Goal: Information Seeking & Learning: Check status

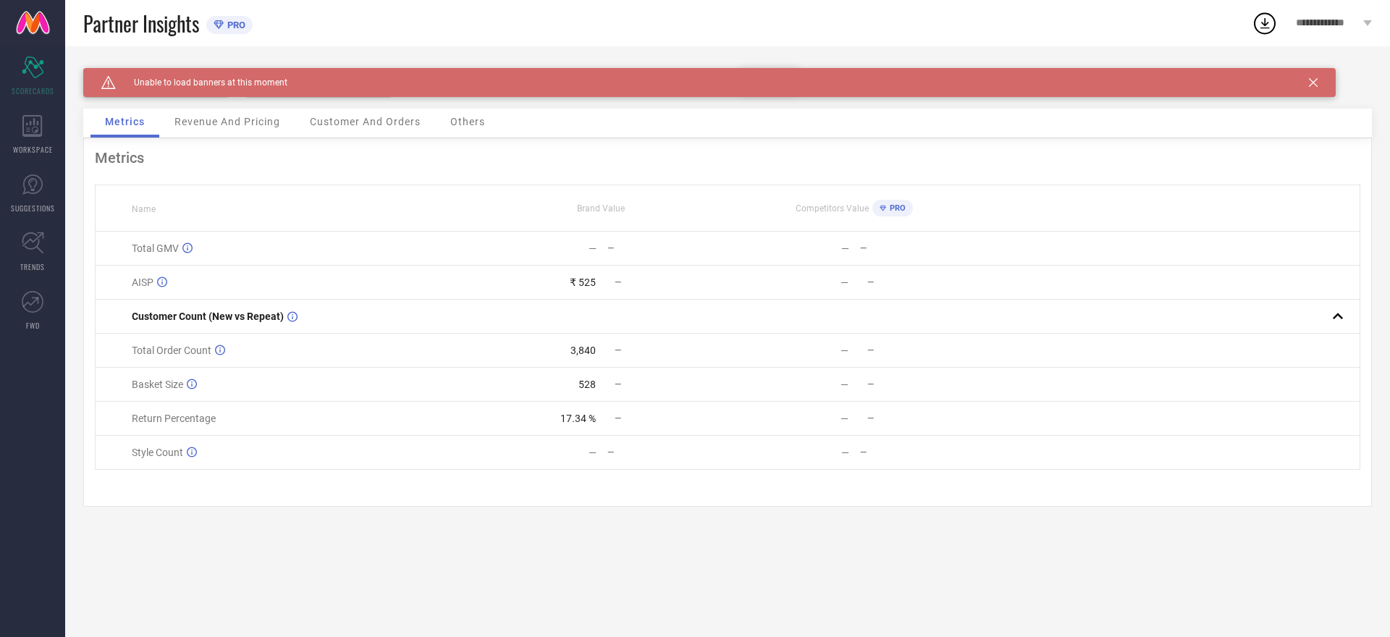
click at [1325, 81] on div "Caution Created with Sketch. Unable to load banners at this moment" at bounding box center [709, 82] width 1252 height 29
click at [1302, 80] on div "Caution Created with Sketch. Unable to load banners at this moment" at bounding box center [709, 82] width 1252 height 29
click at [1307, 80] on div "Caution Created with Sketch. Unable to load banners at this moment" at bounding box center [709, 82] width 1252 height 29
click at [1308, 80] on div "Caution Created with Sketch. Unable to load banners at this moment" at bounding box center [709, 82] width 1252 height 29
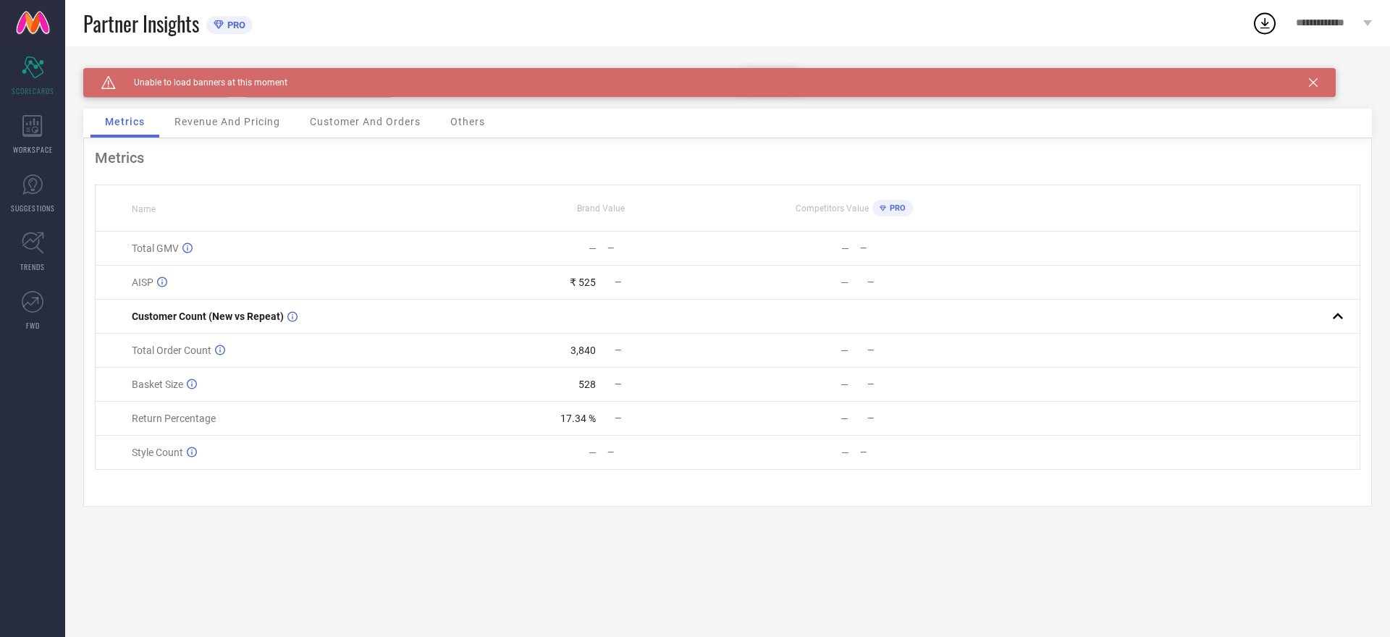
click at [1310, 80] on icon at bounding box center [1313, 82] width 9 height 9
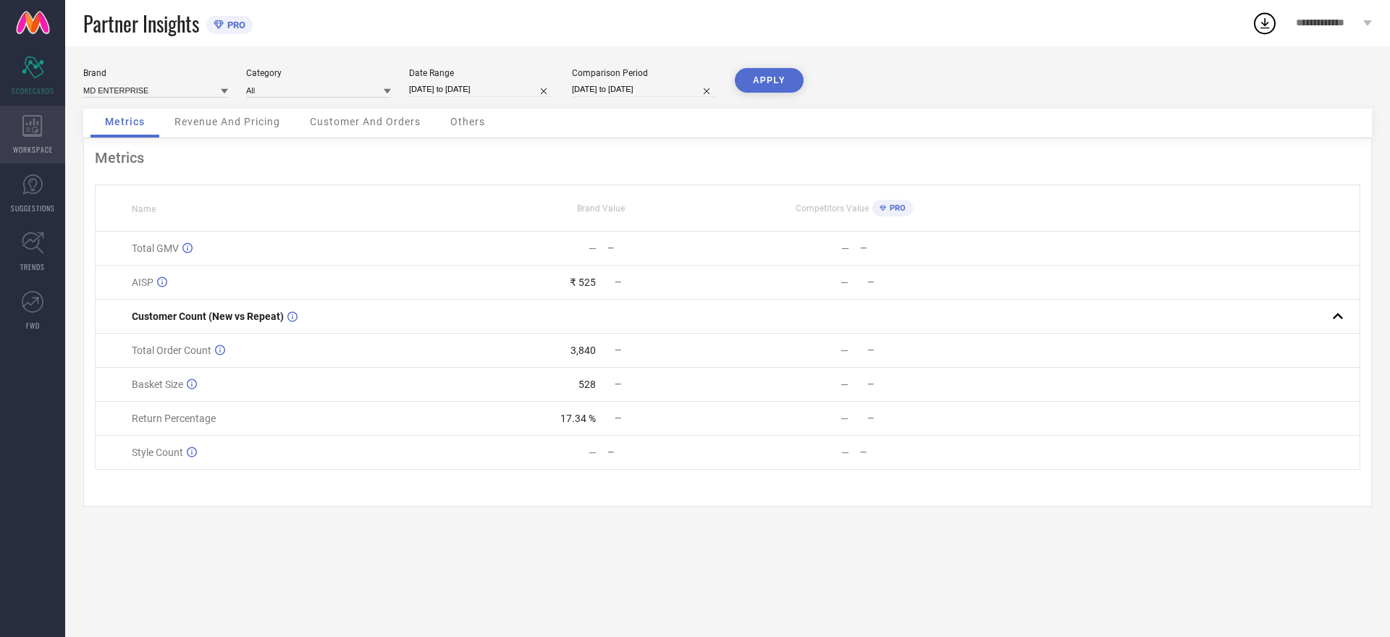
click at [51, 136] on div "WORKSPACE" at bounding box center [32, 135] width 65 height 58
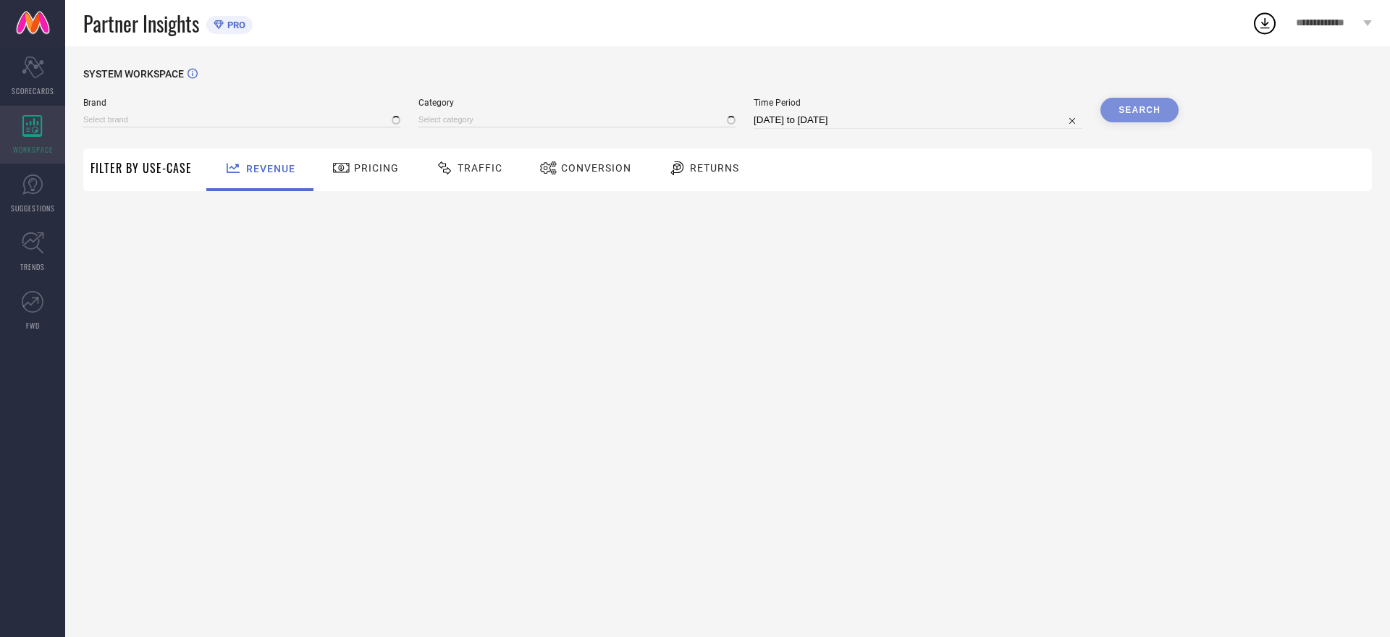
type input "MD ENTERPRISE"
type input "All"
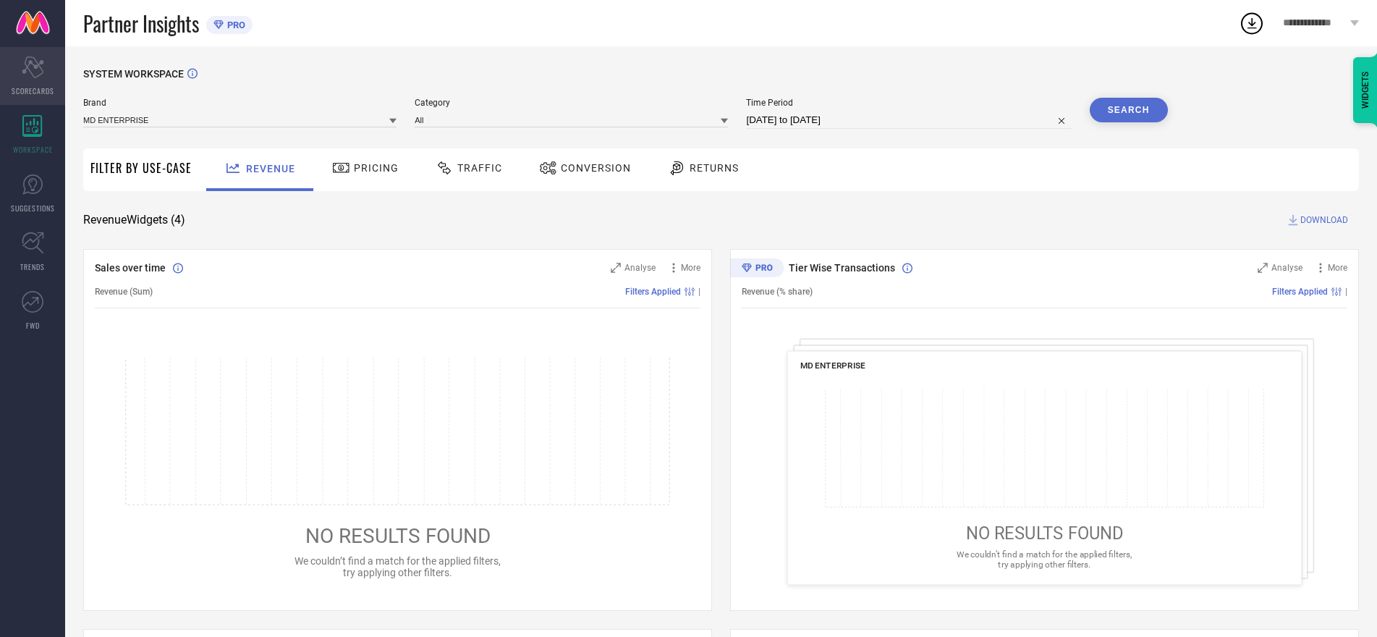
click at [46, 76] on div "Scorecard SCORECARDS" at bounding box center [32, 76] width 65 height 58
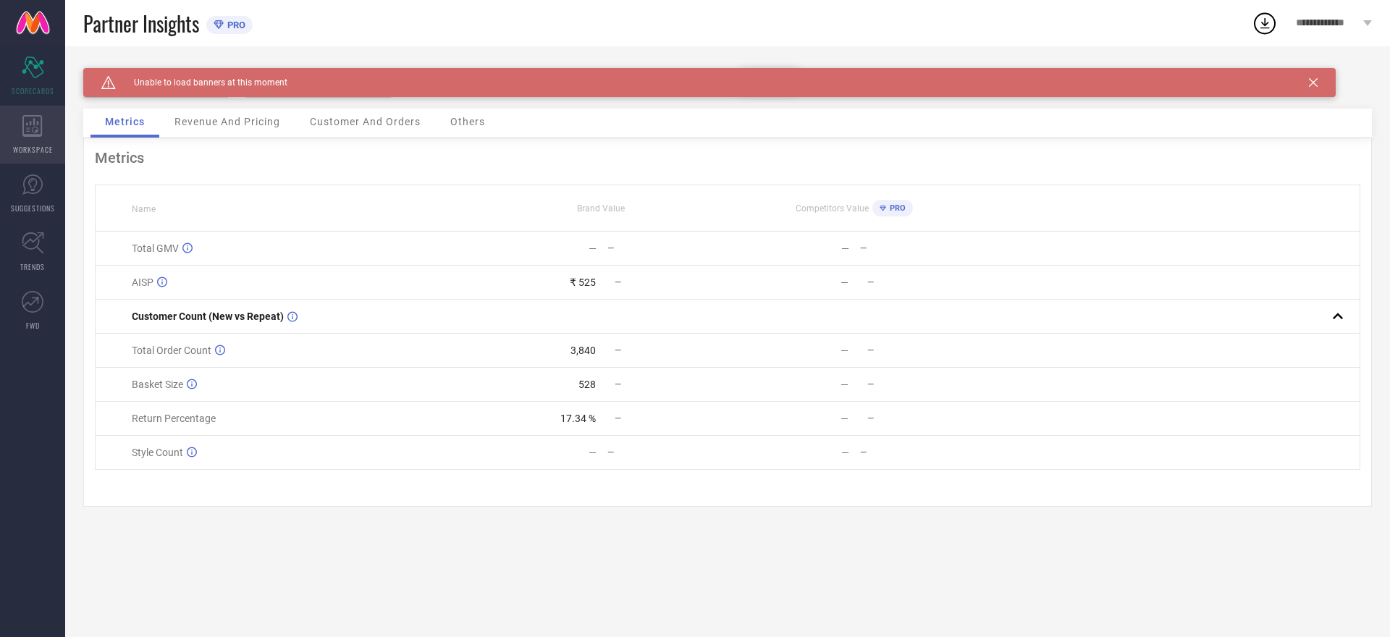
click at [26, 153] on span "WORKSPACE" at bounding box center [33, 149] width 40 height 11
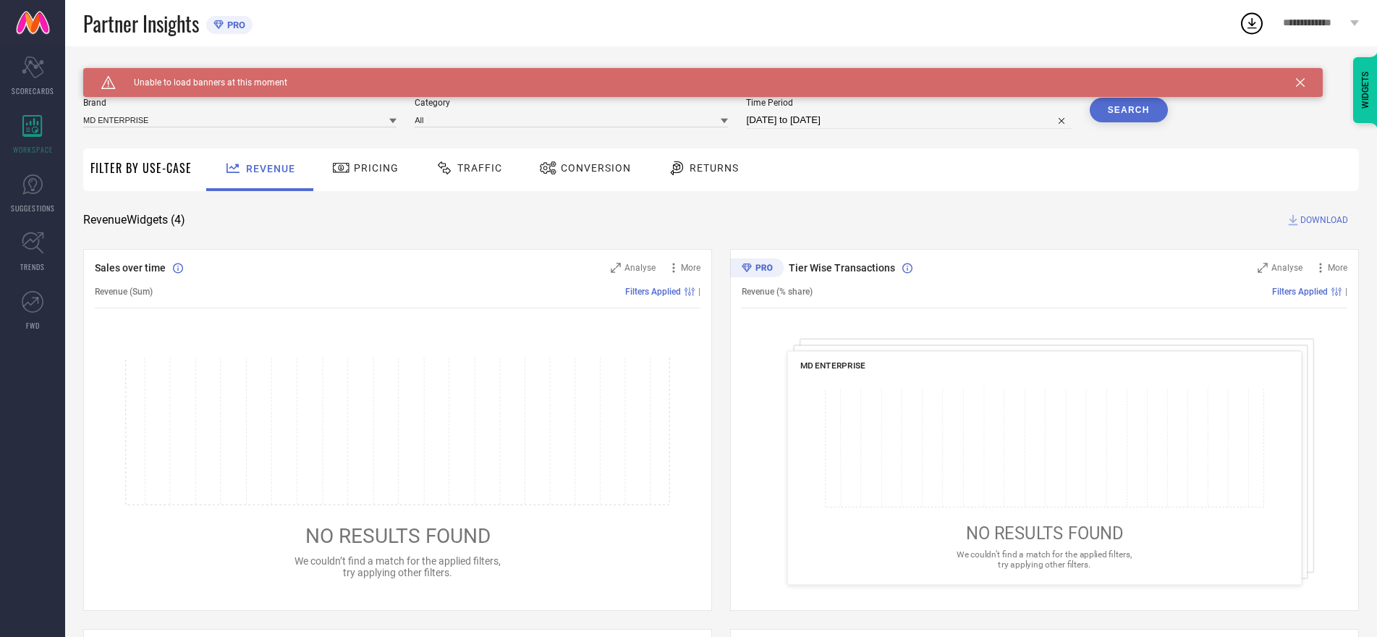
click at [696, 170] on span "Returns" at bounding box center [714, 168] width 49 height 12
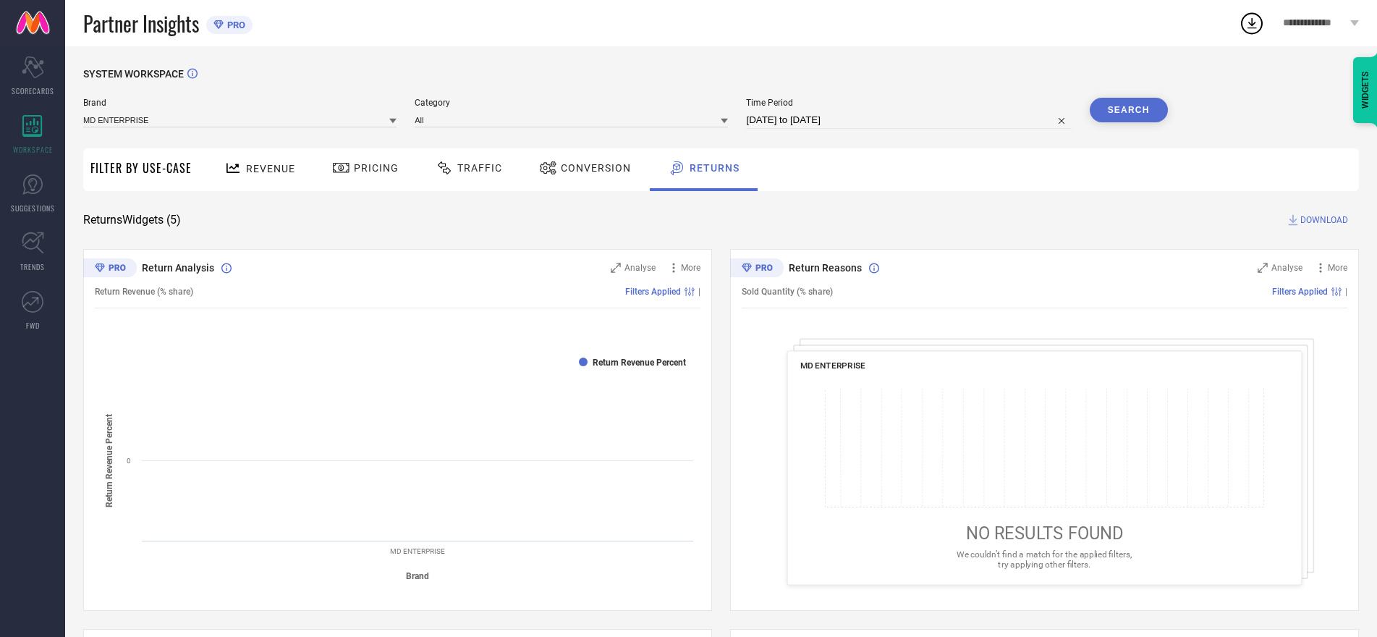
click at [921, 117] on input "[DATE] to [DATE]" at bounding box center [908, 119] width 325 height 17
select select "7"
select select "2025"
select select "8"
select select "2025"
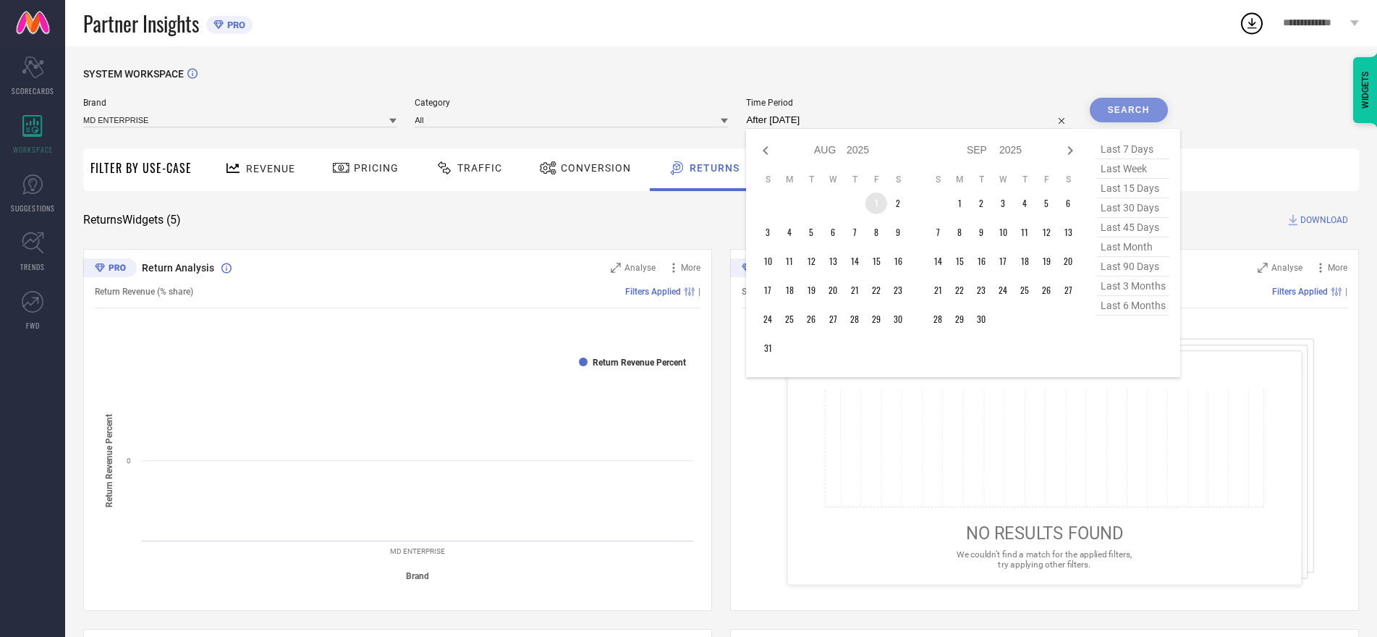
click at [879, 204] on td "1" at bounding box center [877, 204] width 22 height 22
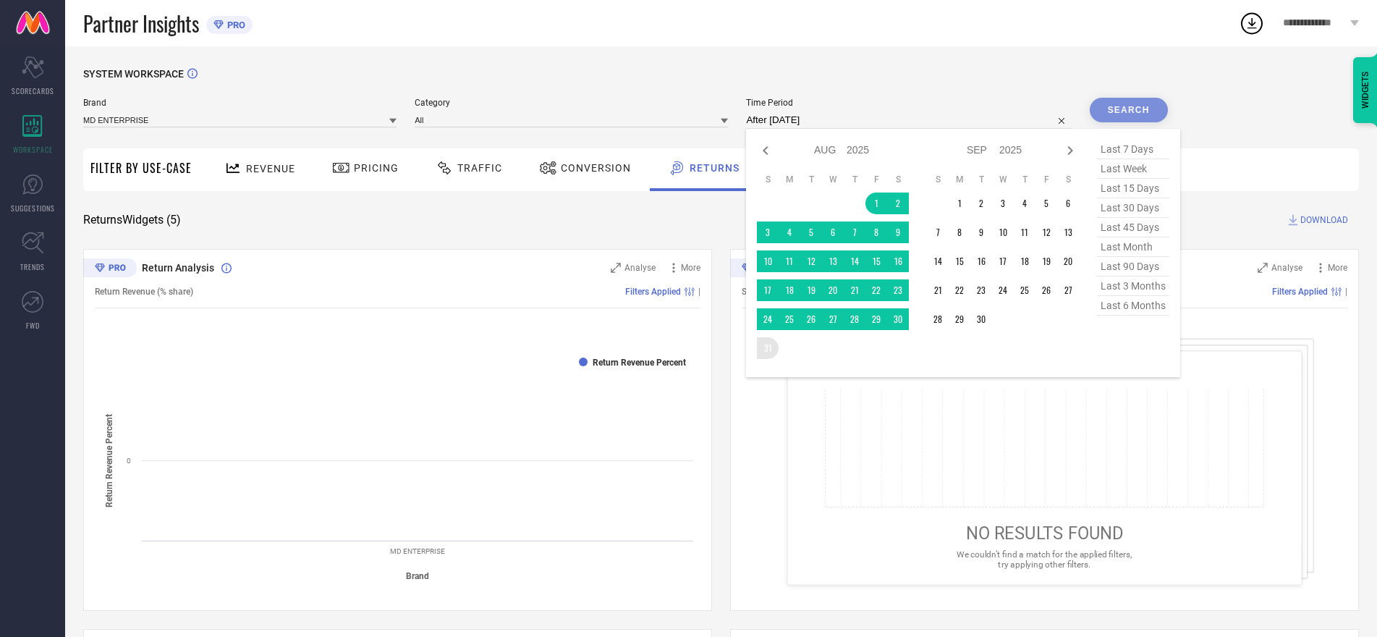
type input "[DATE] to [DATE]"
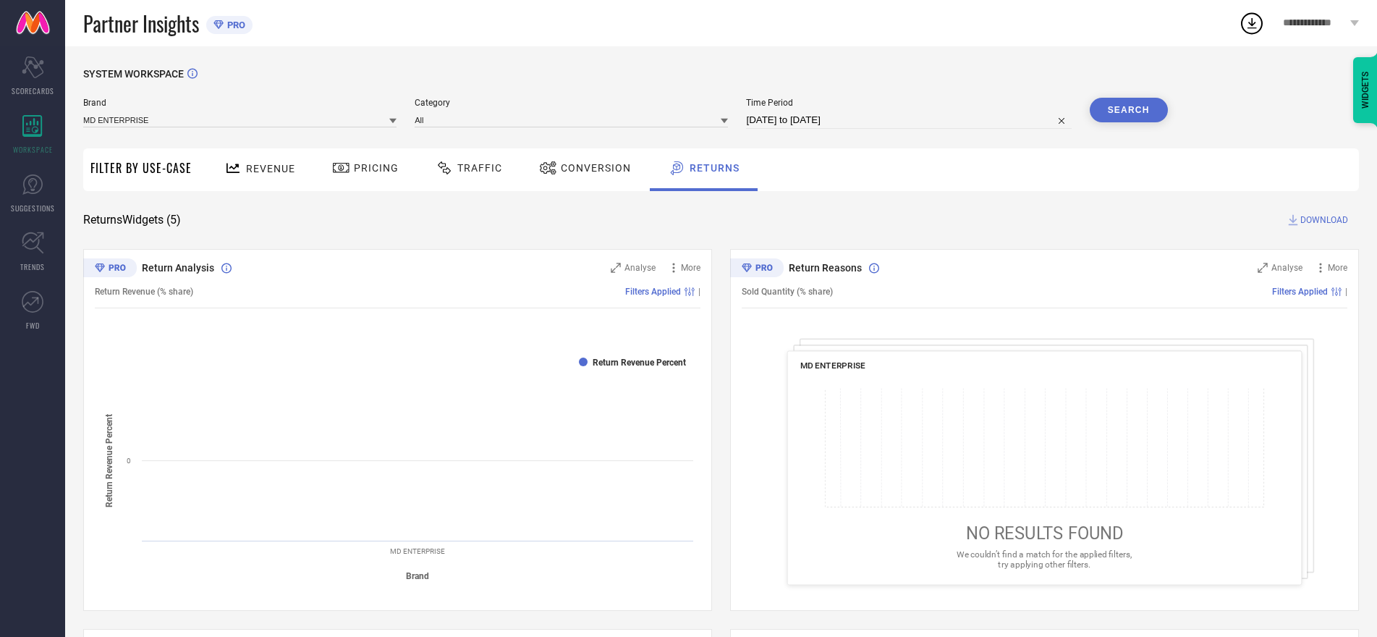
click at [1129, 108] on button "Search" at bounding box center [1129, 110] width 78 height 25
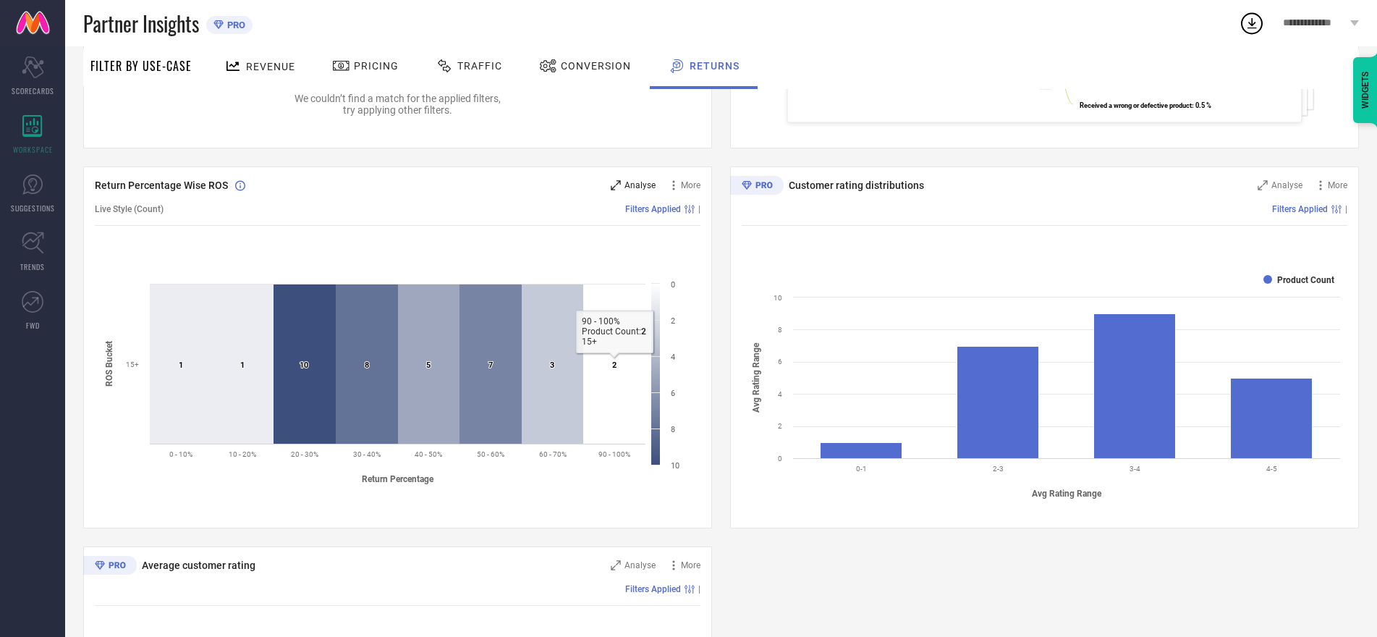
scroll to position [434, 0]
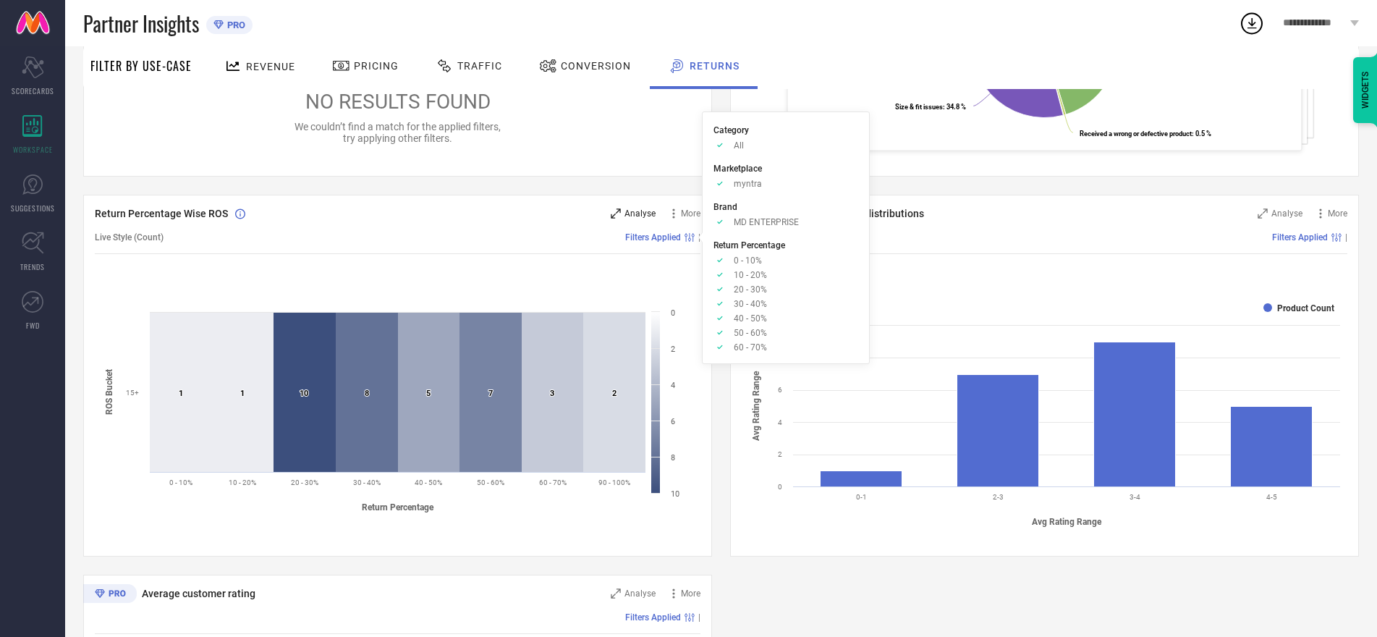
click at [641, 216] on span "Analyse" at bounding box center [640, 213] width 31 height 10
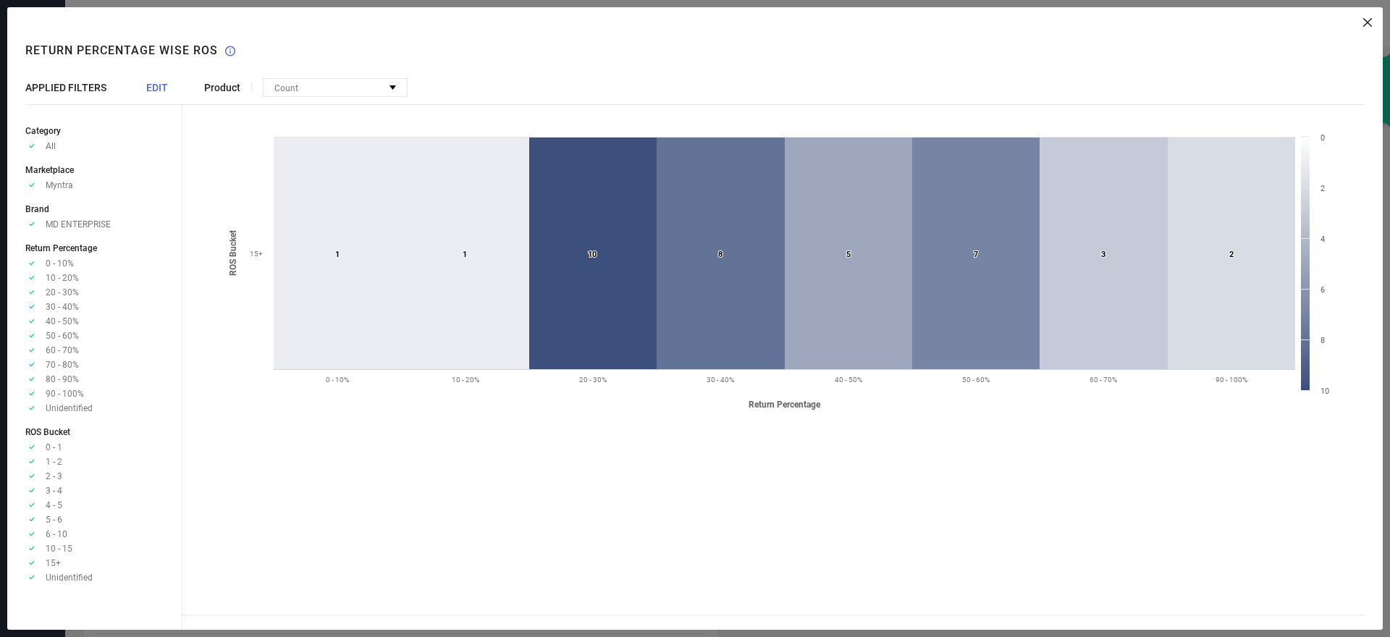
click at [227, 94] on div "Product Count Percentage" at bounding box center [309, 87] width 211 height 19
click at [160, 89] on span "EDIT" at bounding box center [157, 88] width 22 height 12
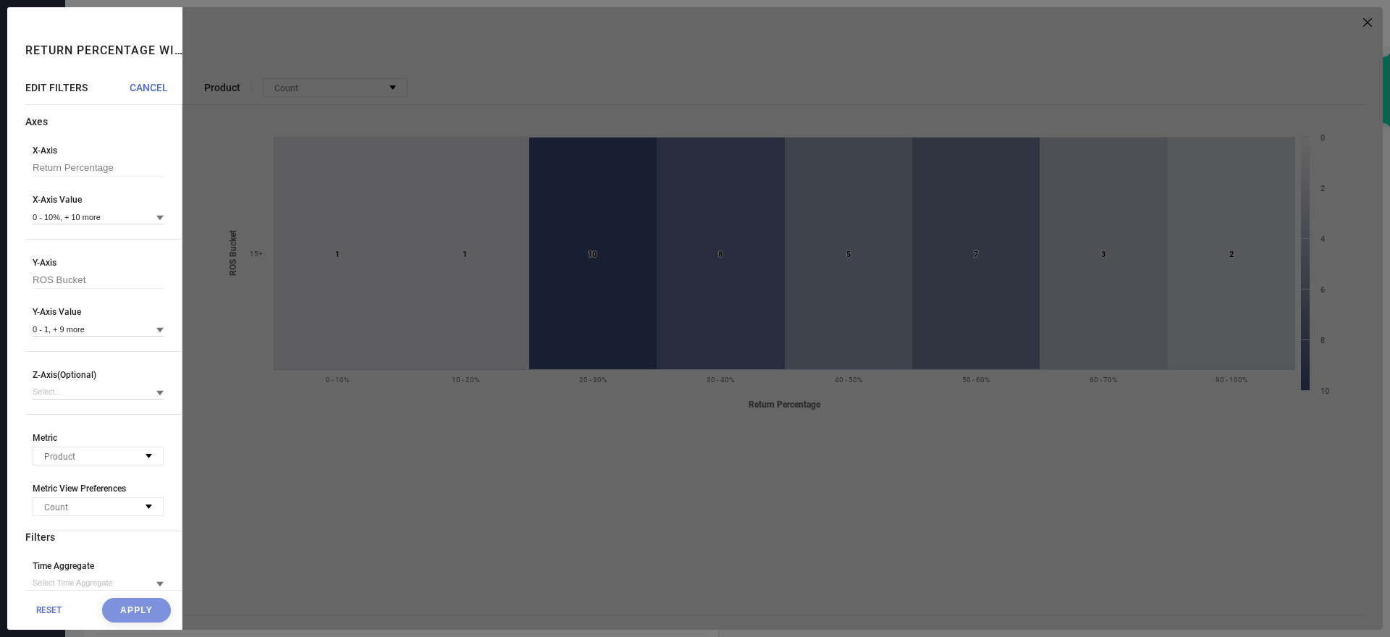
click at [588, 108] on div at bounding box center [782, 318] width 1200 height 622
click at [28, 609] on div "RESET Apply" at bounding box center [103, 610] width 156 height 40
click at [666, 489] on div at bounding box center [782, 318] width 1200 height 622
click at [1373, 22] on div at bounding box center [782, 318] width 1200 height 622
click at [1370, 22] on div at bounding box center [782, 318] width 1200 height 622
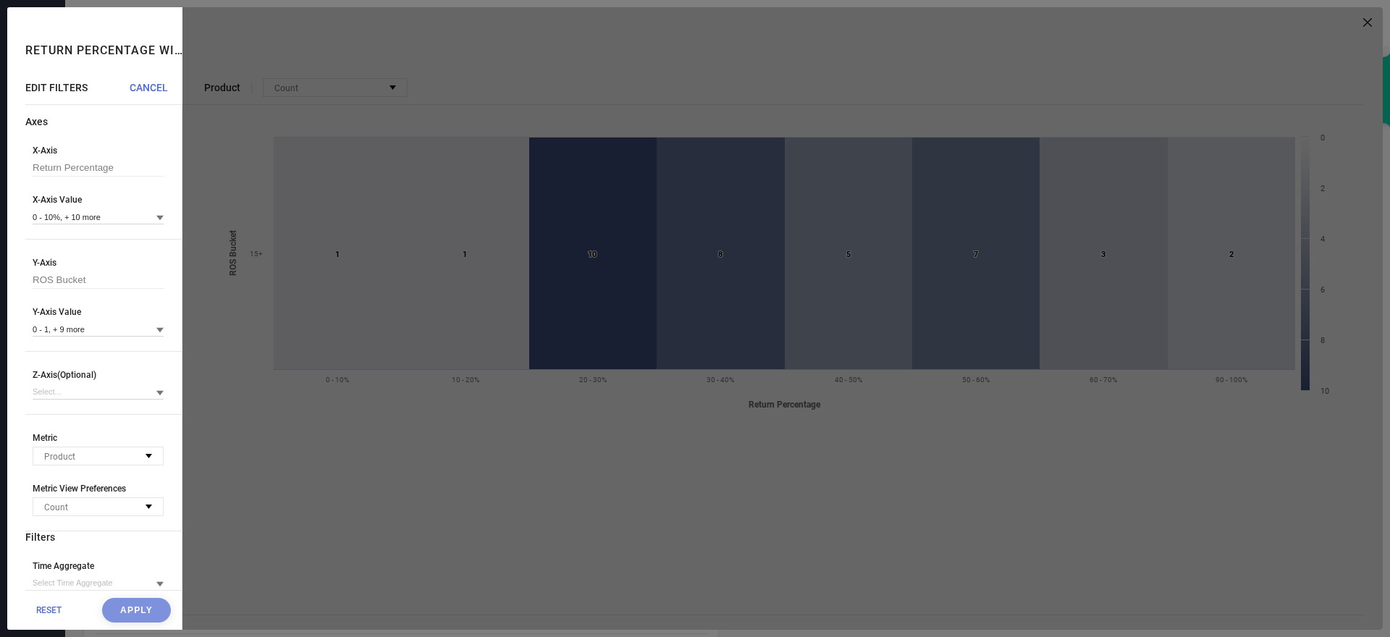
click at [154, 79] on div "Return Percentage Wise ROS" at bounding box center [103, 44] width 157 height 75
click at [154, 86] on span "CANCEL" at bounding box center [149, 88] width 38 height 12
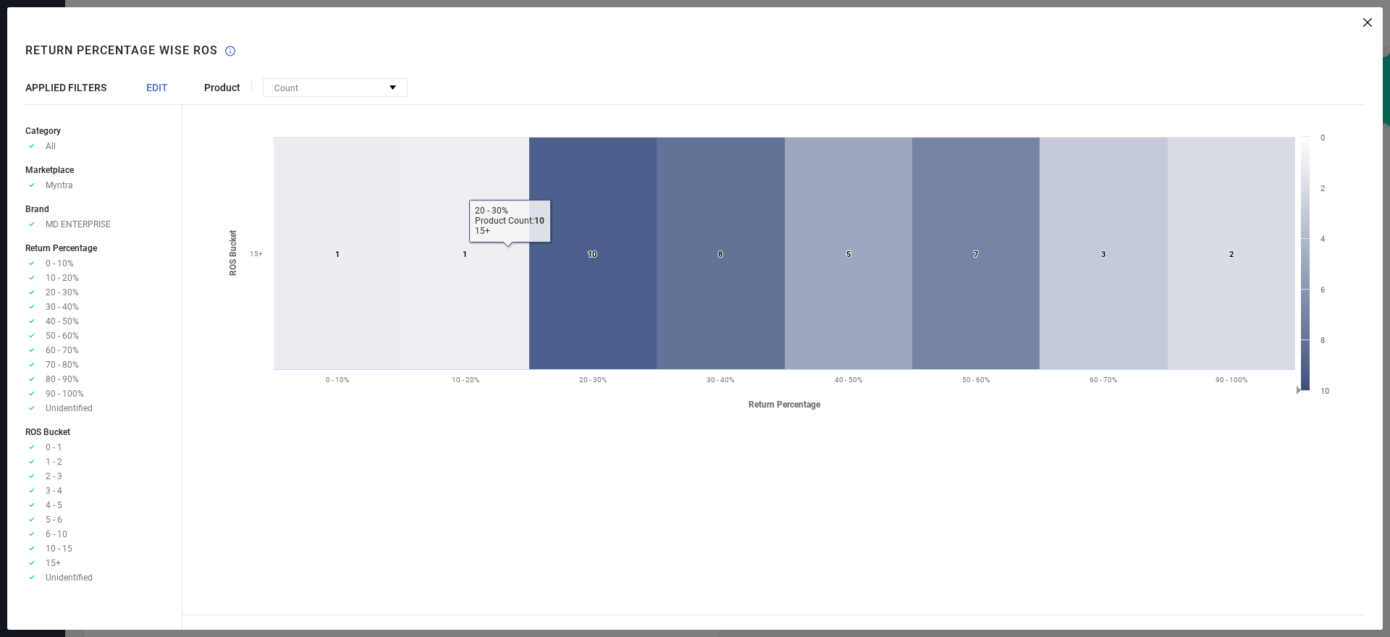
click at [610, 282] on icon at bounding box center [592, 254] width 127 height 232
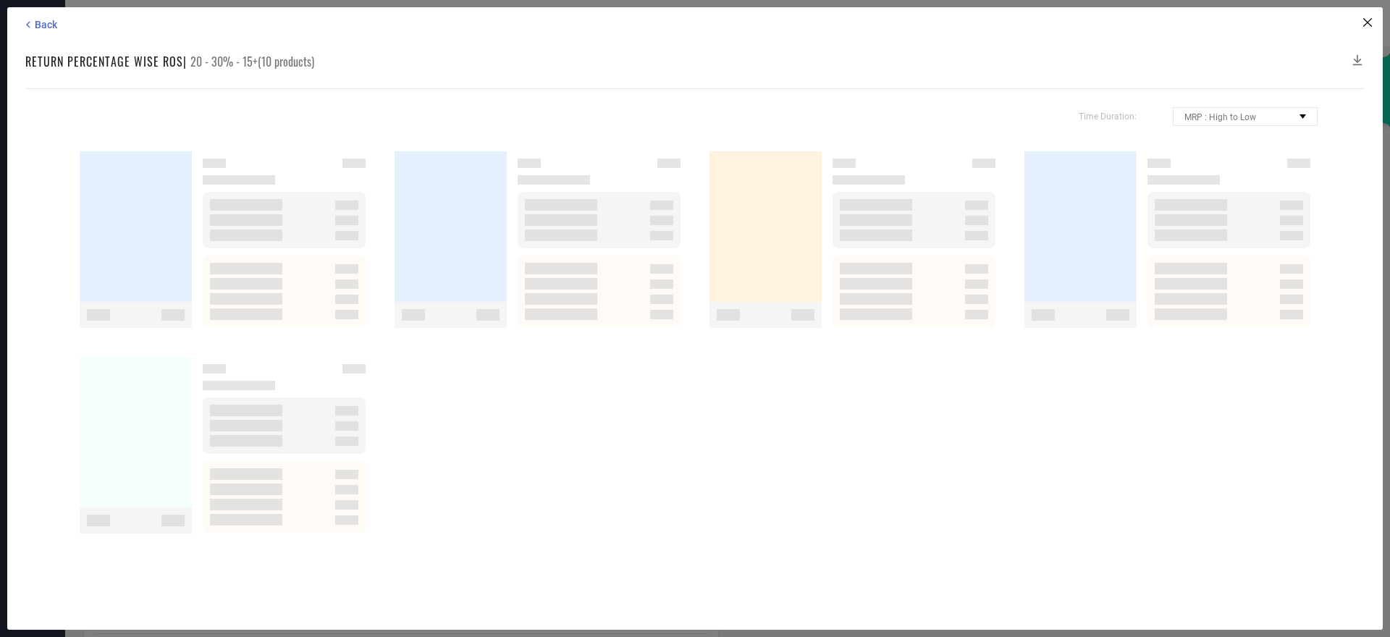
click at [610, 282] on div at bounding box center [599, 284] width 148 height 12
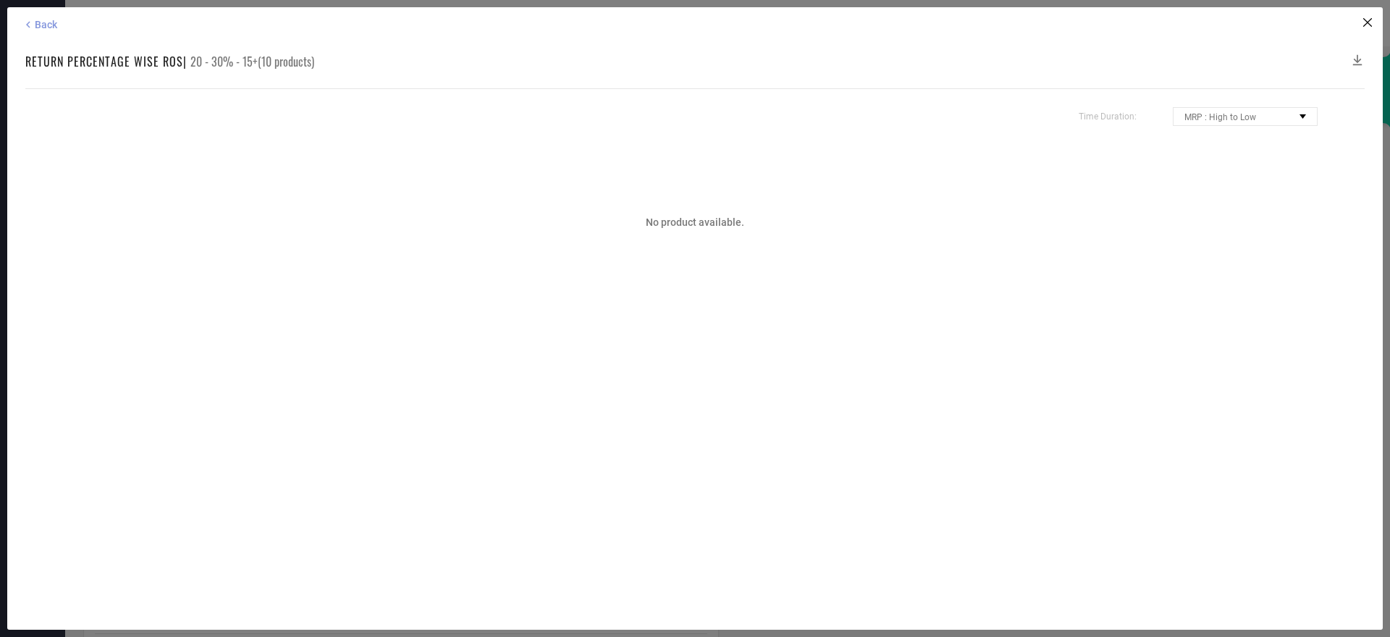
click at [38, 24] on span "Back" at bounding box center [46, 25] width 22 height 12
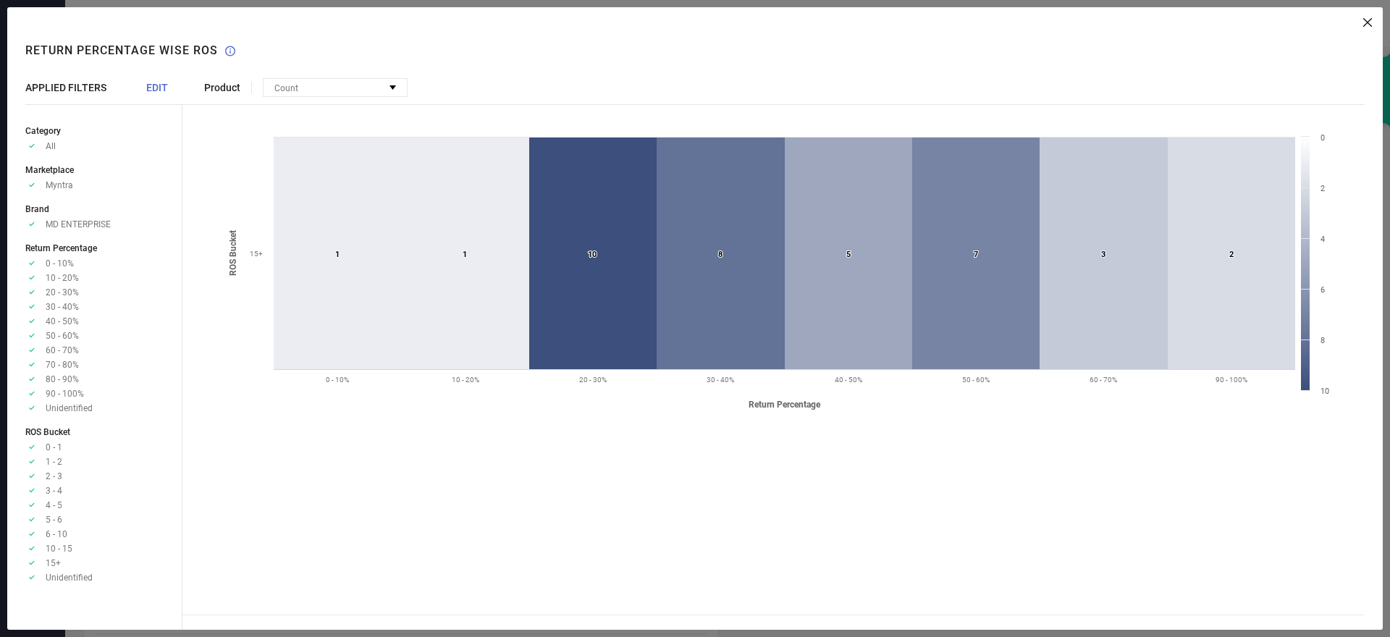
click at [1369, 28] on div "Product Count Percentage Created with Highcharts 9.3.3 Return Percentage ROS Bu…" at bounding box center [782, 318] width 1200 height 622
click at [1376, 16] on div "Product Count Percentage Created with Highcharts 9.3.3 Return Percentage ROS Bu…" at bounding box center [782, 318] width 1200 height 622
click at [1367, 17] on div "Product Count Percentage Created with Highcharts 9.3.3 Return Percentage ROS Bu…" at bounding box center [782, 318] width 1200 height 622
click at [1367, 24] on icon at bounding box center [1367, 22] width 9 height 9
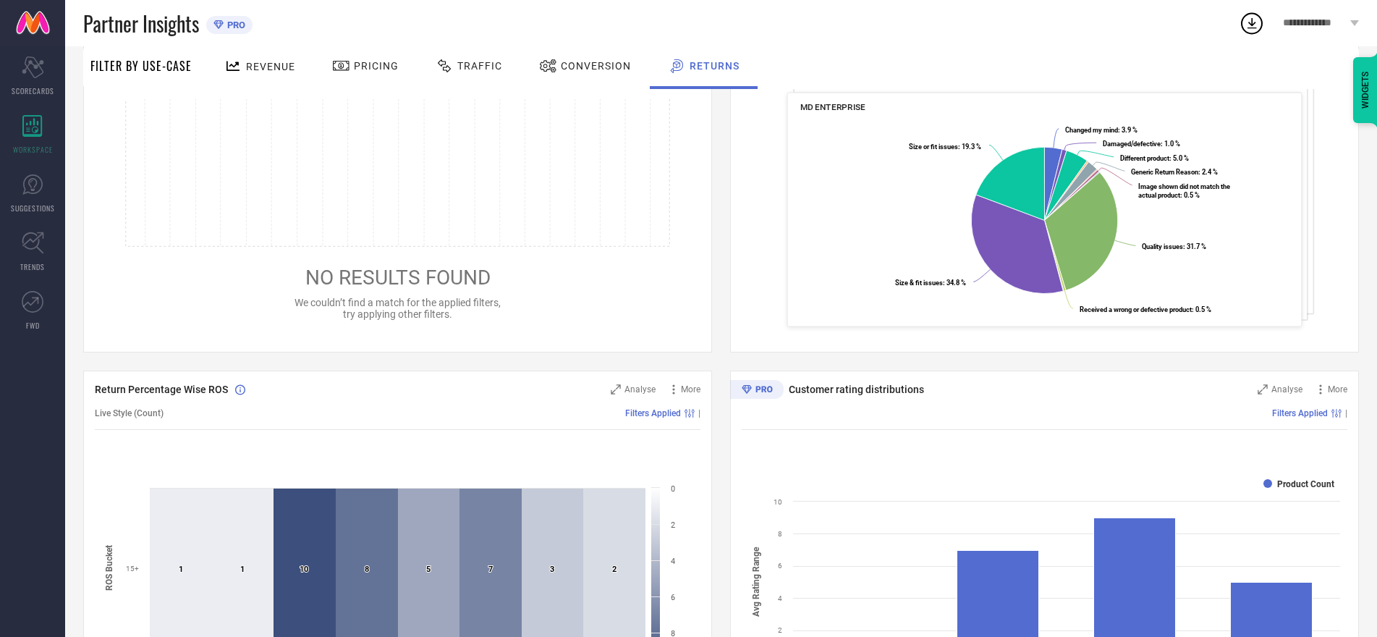
scroll to position [177, 0]
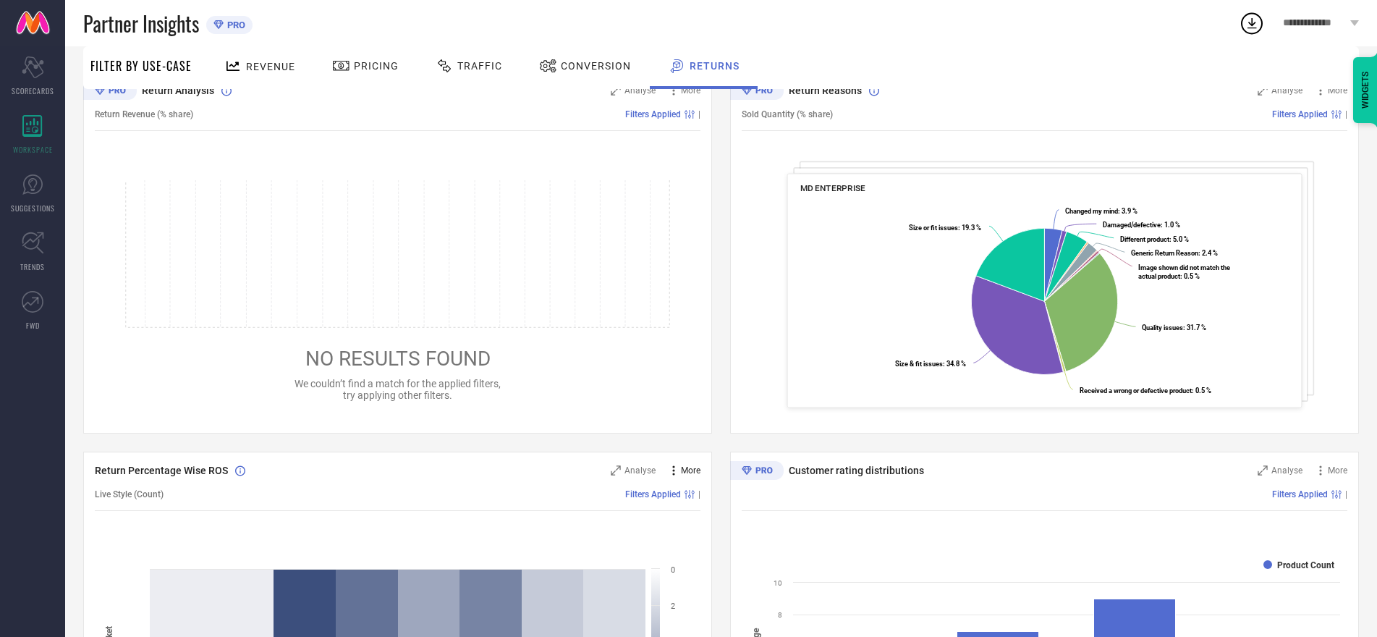
click at [688, 473] on span "More" at bounding box center [691, 470] width 20 height 10
click at [649, 474] on span "Analyse" at bounding box center [640, 470] width 31 height 10
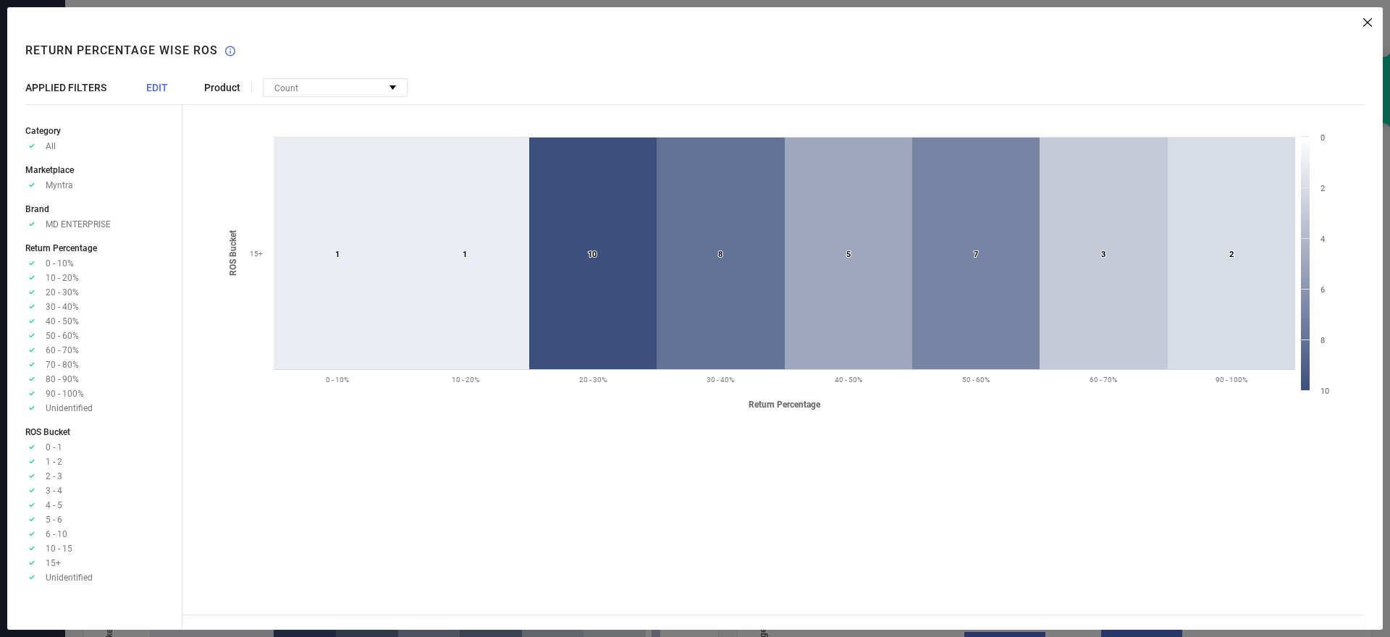
click at [1367, 27] on div "Product Count Percentage Created with Highcharts 9.3.3 Return Percentage ROS Bu…" at bounding box center [782, 318] width 1200 height 622
click at [1366, 18] on icon at bounding box center [1367, 22] width 9 height 9
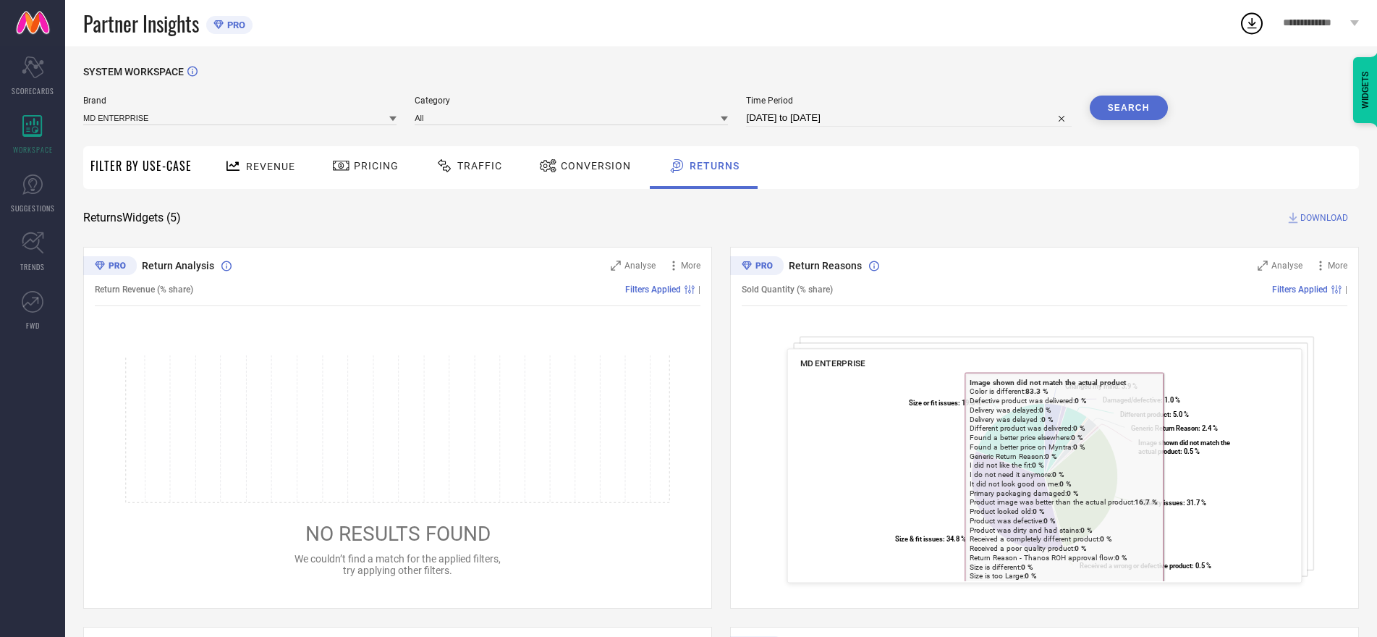
scroll to position [0, 0]
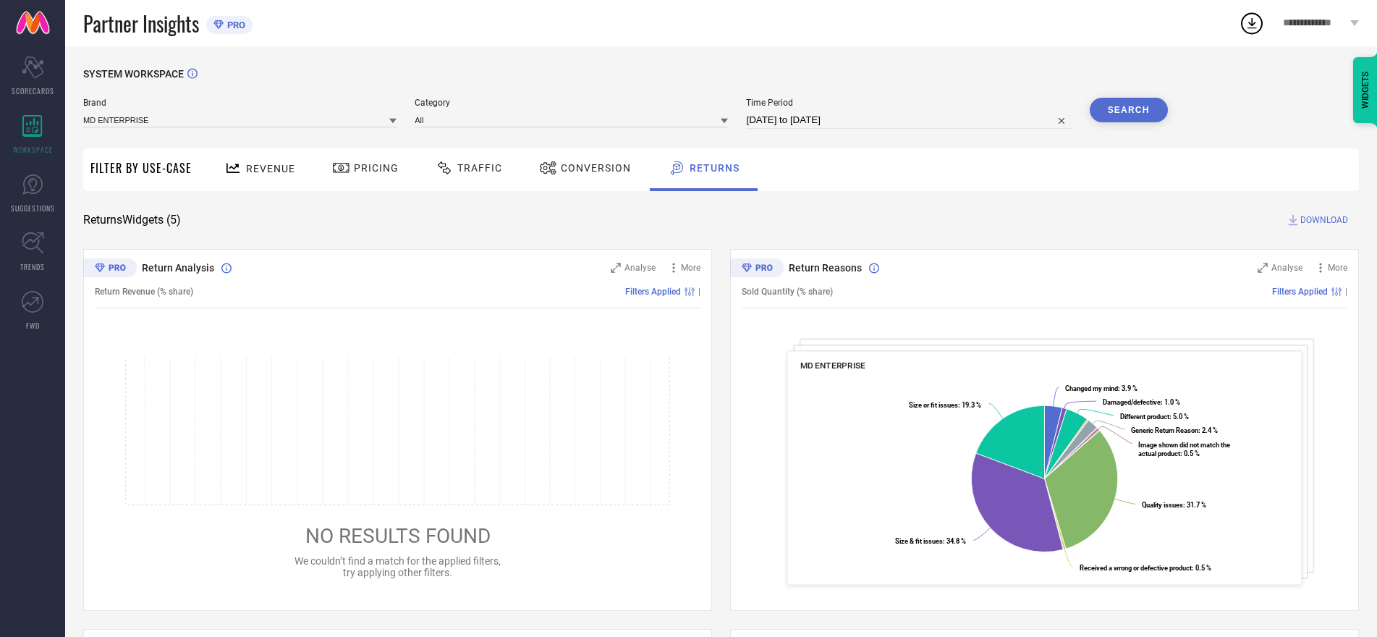
click at [188, 269] on span "Return Analysis" at bounding box center [178, 268] width 72 height 12
click at [628, 265] on span "Analyse" at bounding box center [640, 268] width 31 height 10
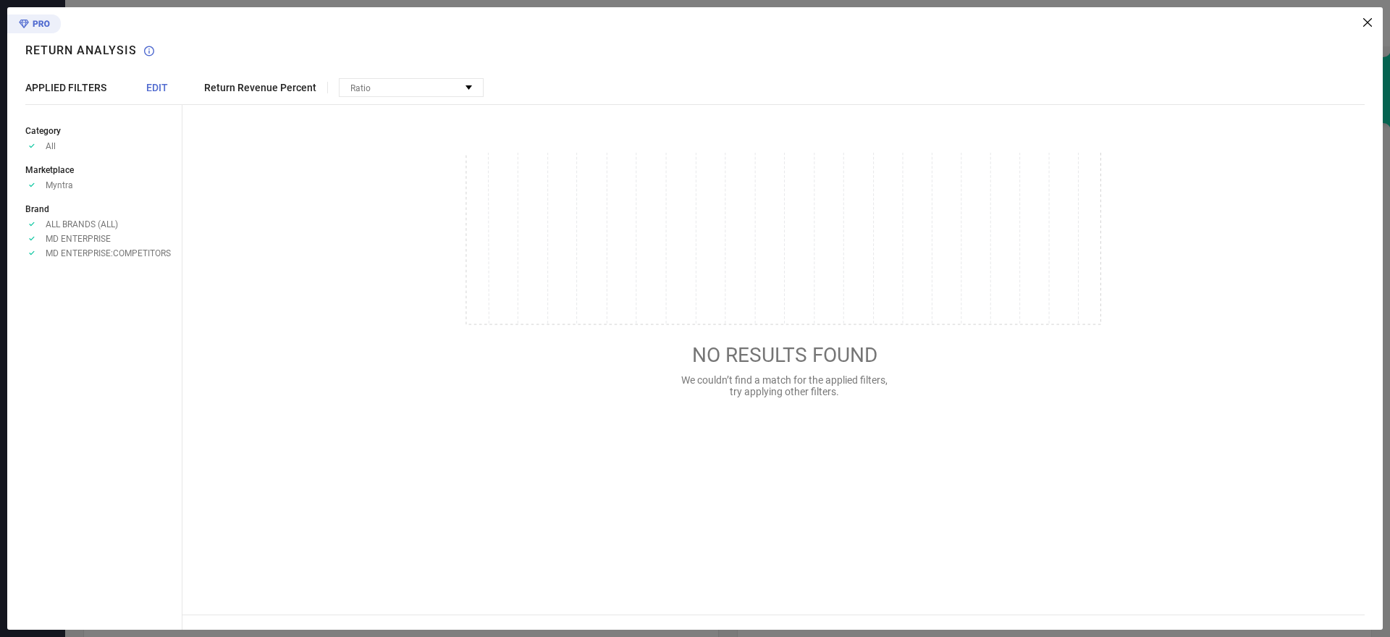
click at [1366, 23] on icon at bounding box center [1367, 22] width 9 height 9
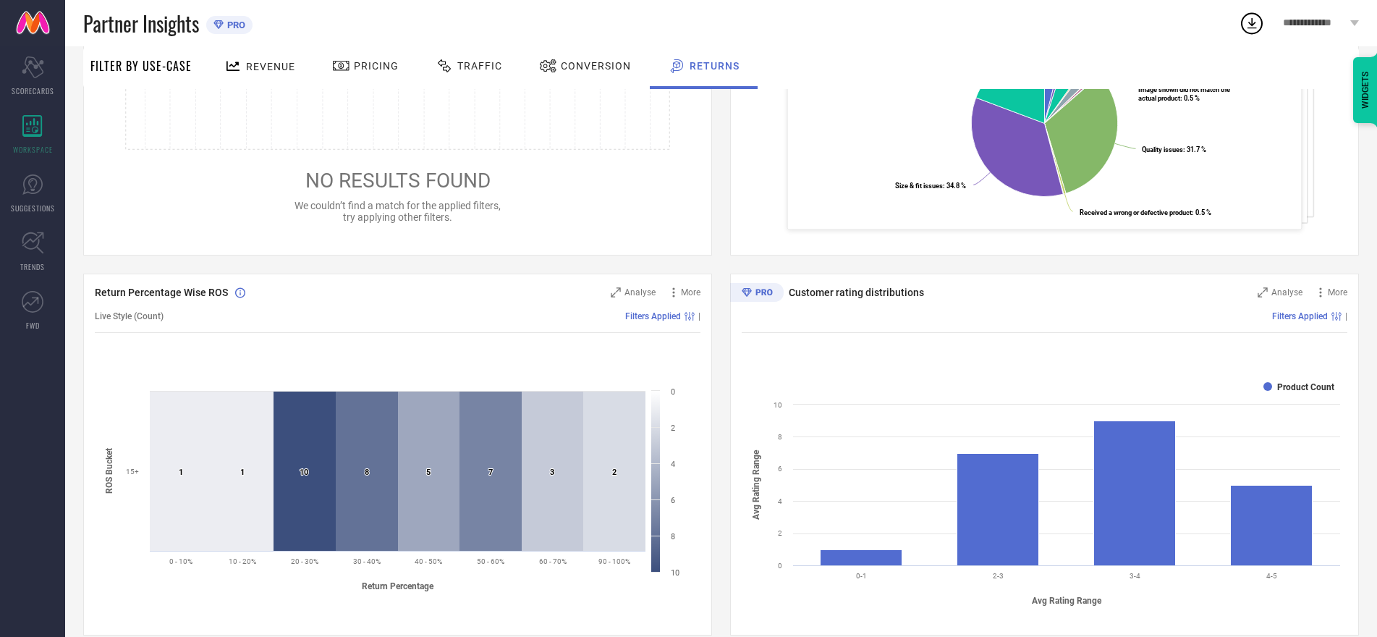
scroll to position [362, 0]
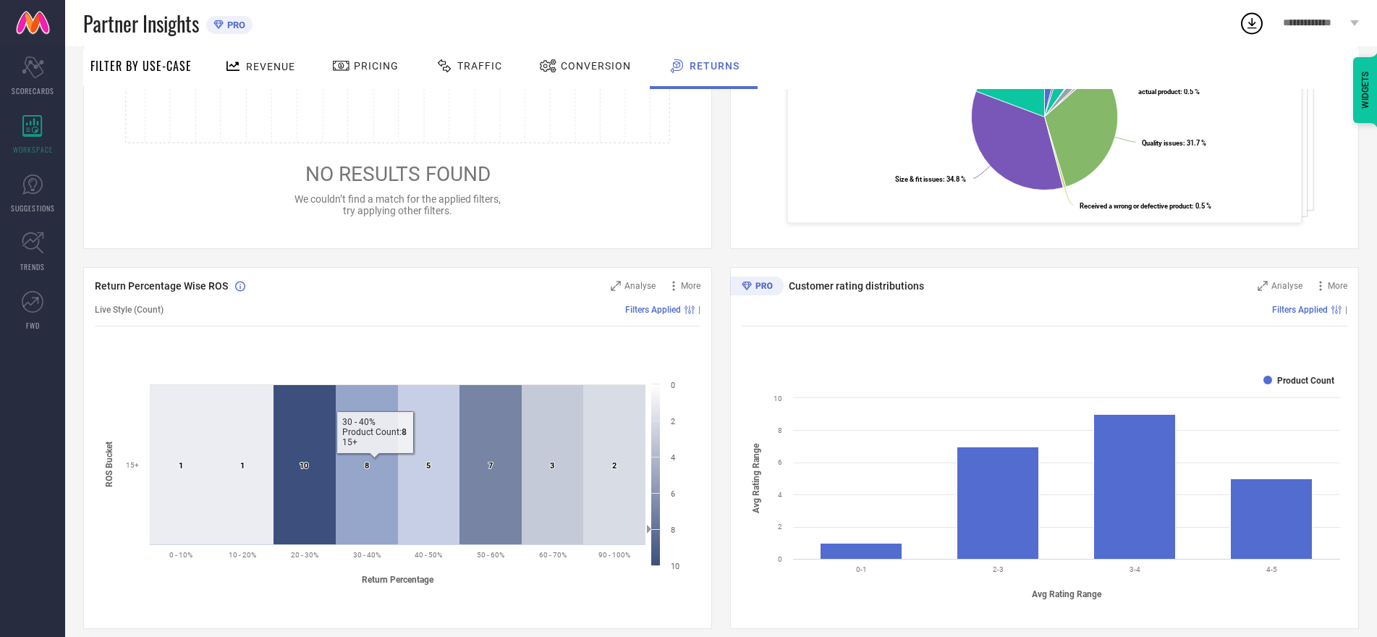
click at [394, 522] on icon at bounding box center [367, 464] width 62 height 159
click at [392, 522] on icon at bounding box center [367, 464] width 62 height 159
click at [423, 506] on icon at bounding box center [429, 464] width 62 height 159
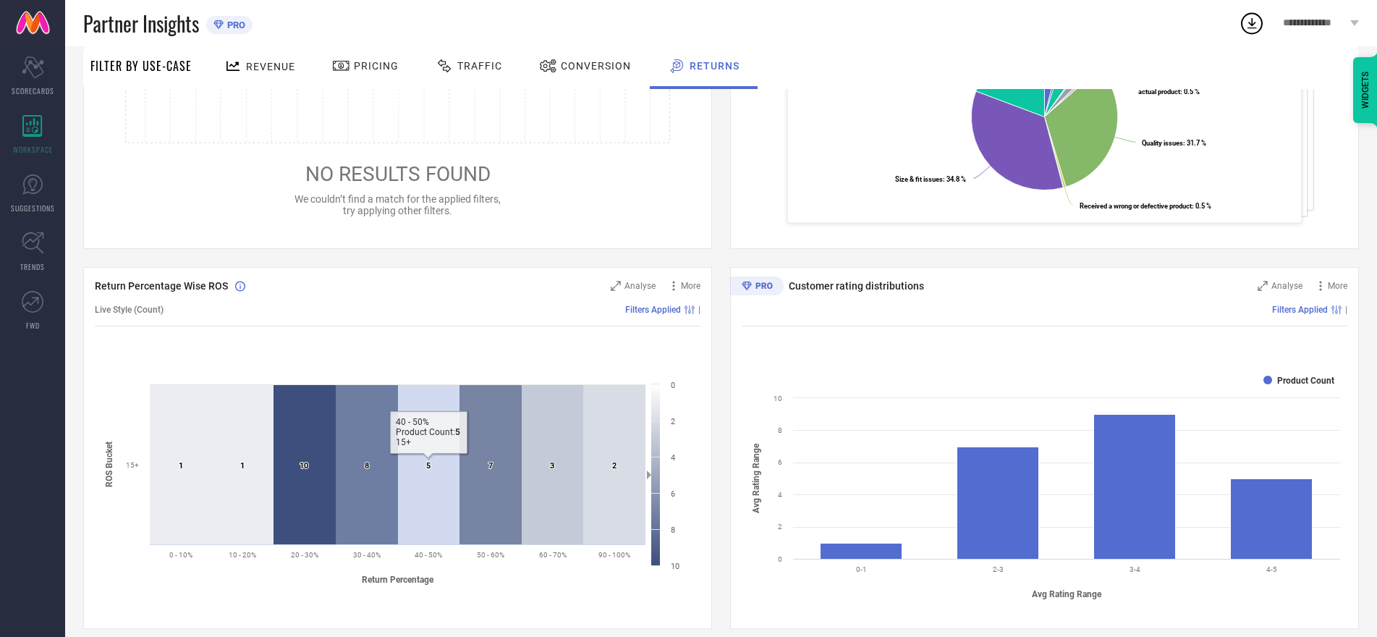
click at [423, 506] on icon at bounding box center [429, 464] width 62 height 159
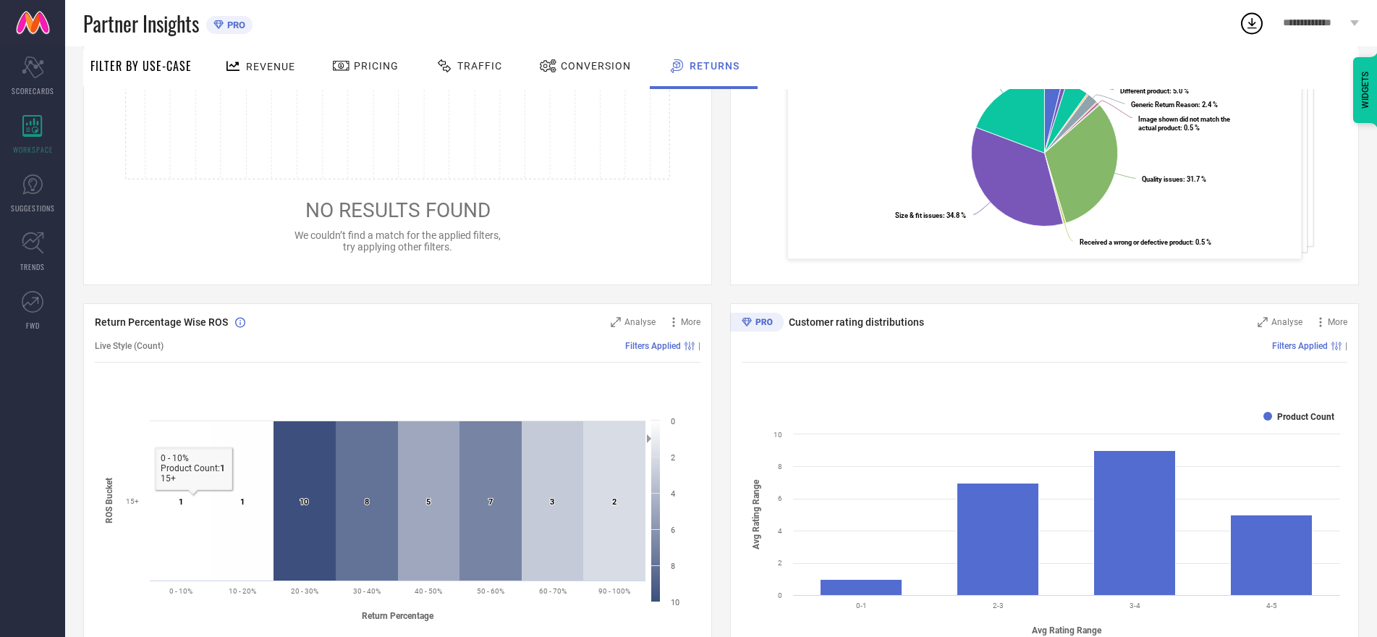
scroll to position [322, 0]
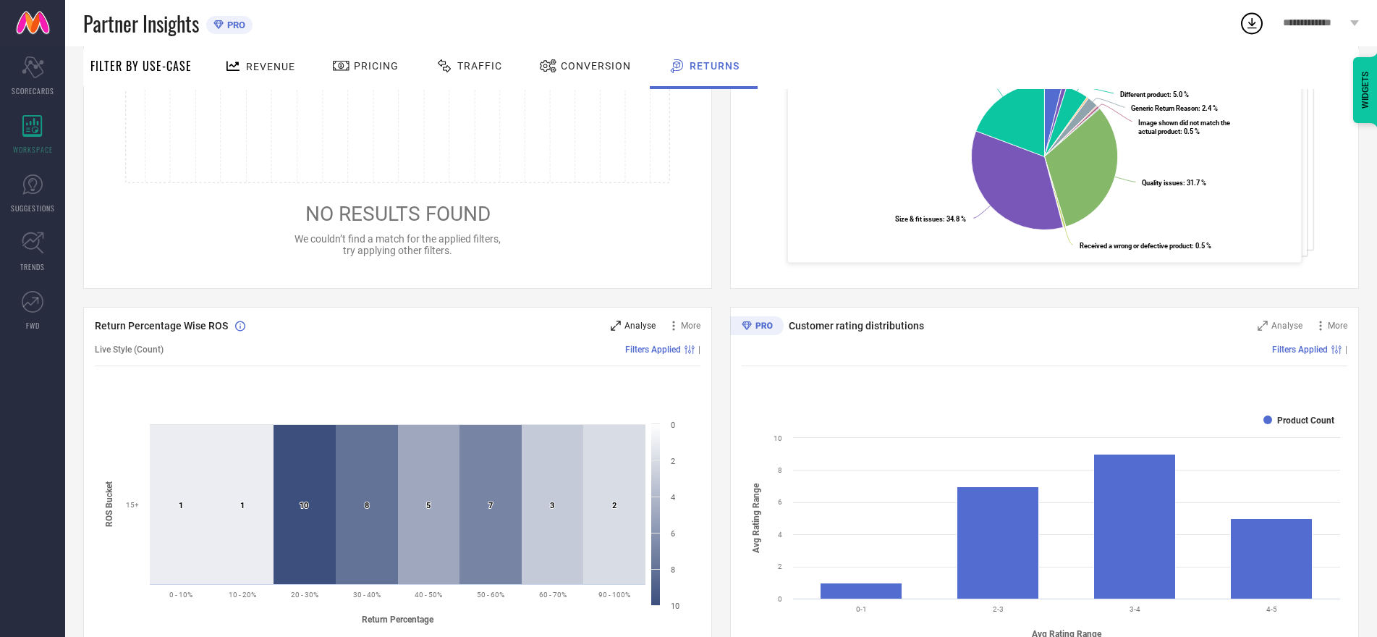
click at [641, 323] on span "Analyse" at bounding box center [640, 326] width 31 height 10
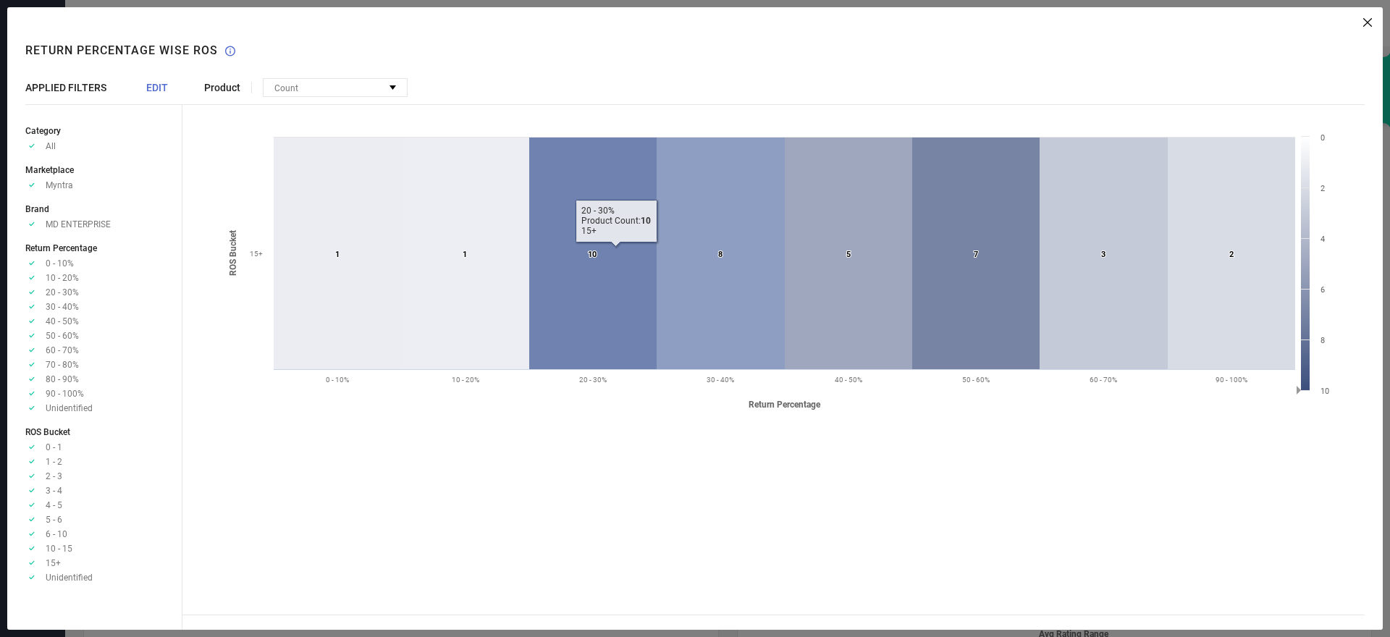
click at [594, 250] on text "10 ​ 10" at bounding box center [592, 254] width 9 height 9
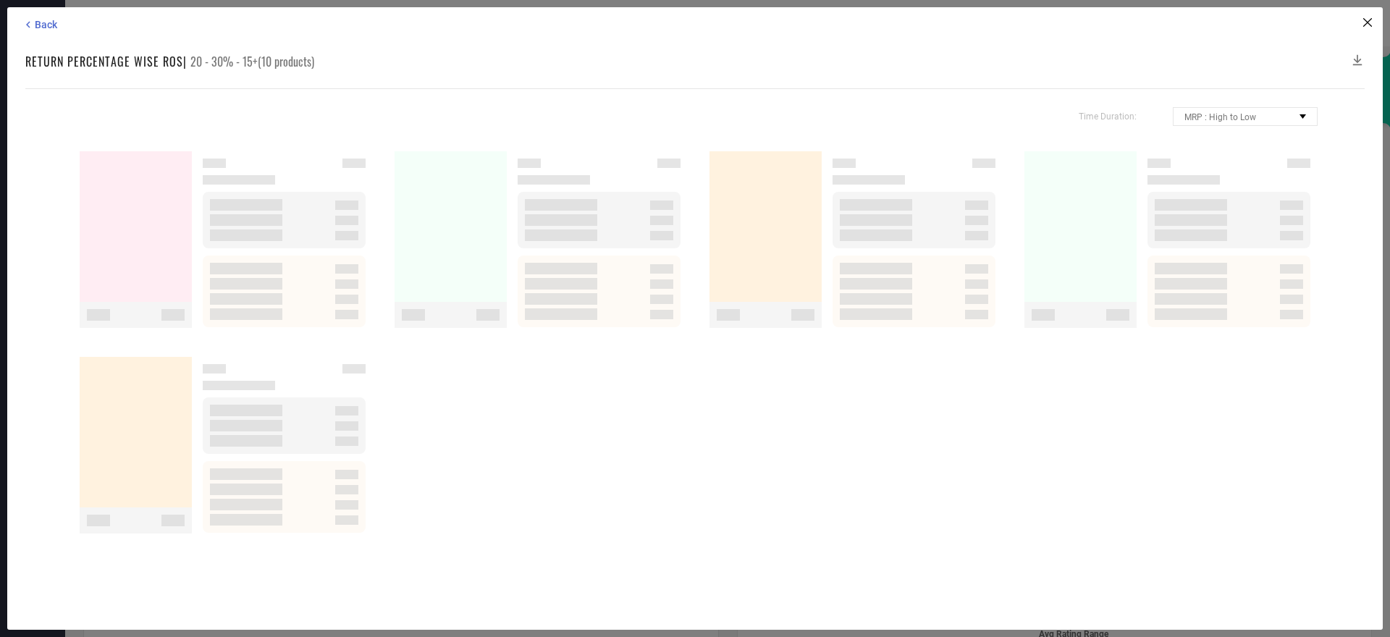
click at [594, 250] on div at bounding box center [599, 239] width 163 height 177
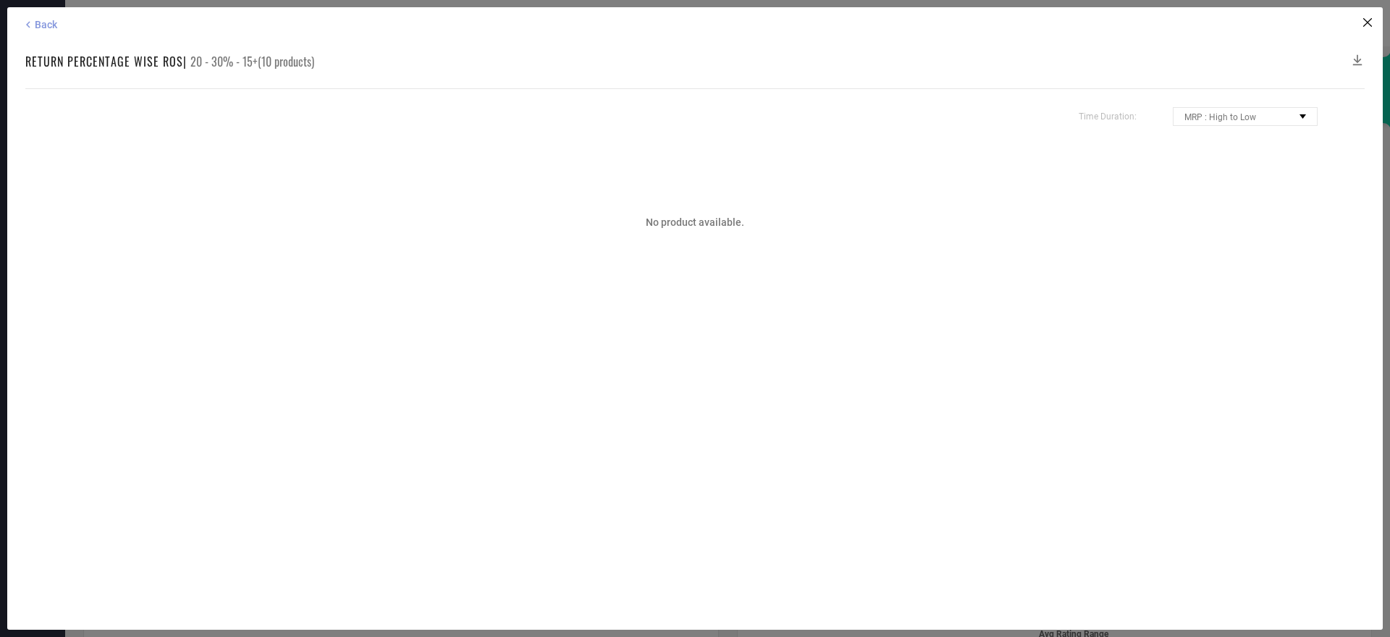
click at [45, 27] on span "Back" at bounding box center [46, 25] width 22 height 12
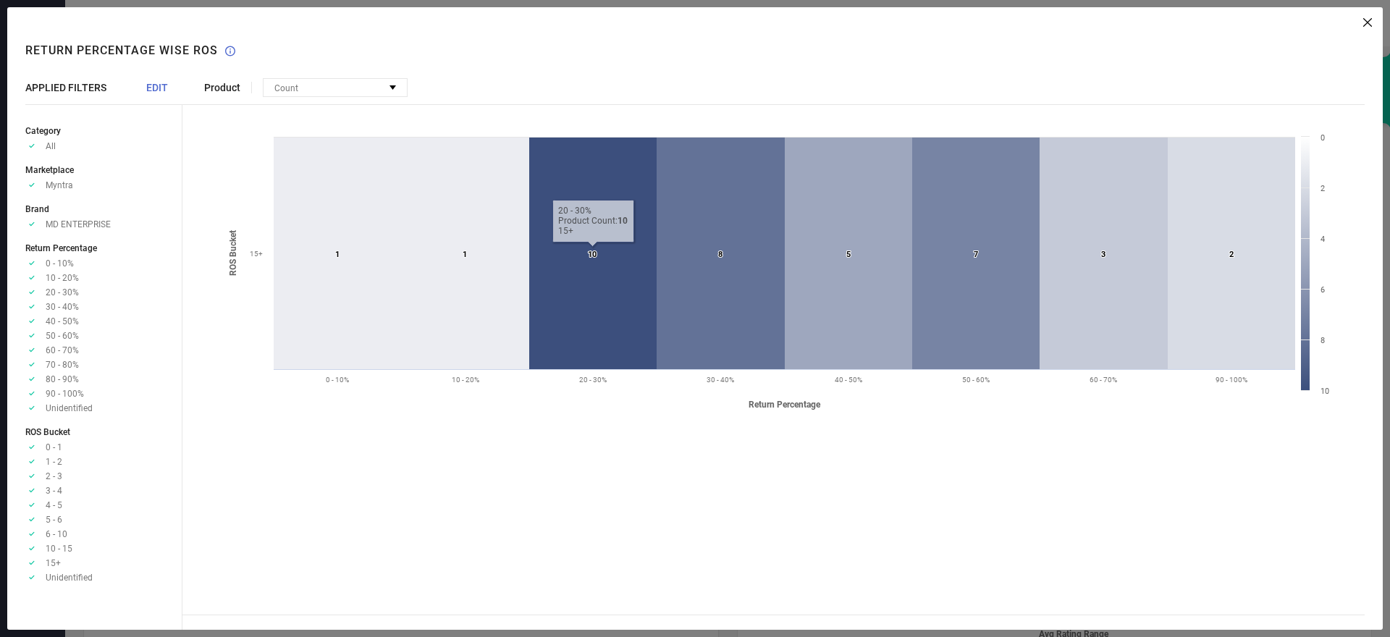
click at [221, 83] on span "Product" at bounding box center [222, 88] width 36 height 12
drag, startPoint x: 221, startPoint y: 84, endPoint x: 224, endPoint y: 100, distance: 16.3
click at [222, 93] on span "Product" at bounding box center [222, 88] width 36 height 12
click at [221, 87] on span "Product" at bounding box center [222, 88] width 36 height 12
click at [347, 88] on div "Count" at bounding box center [334, 87] width 143 height 17
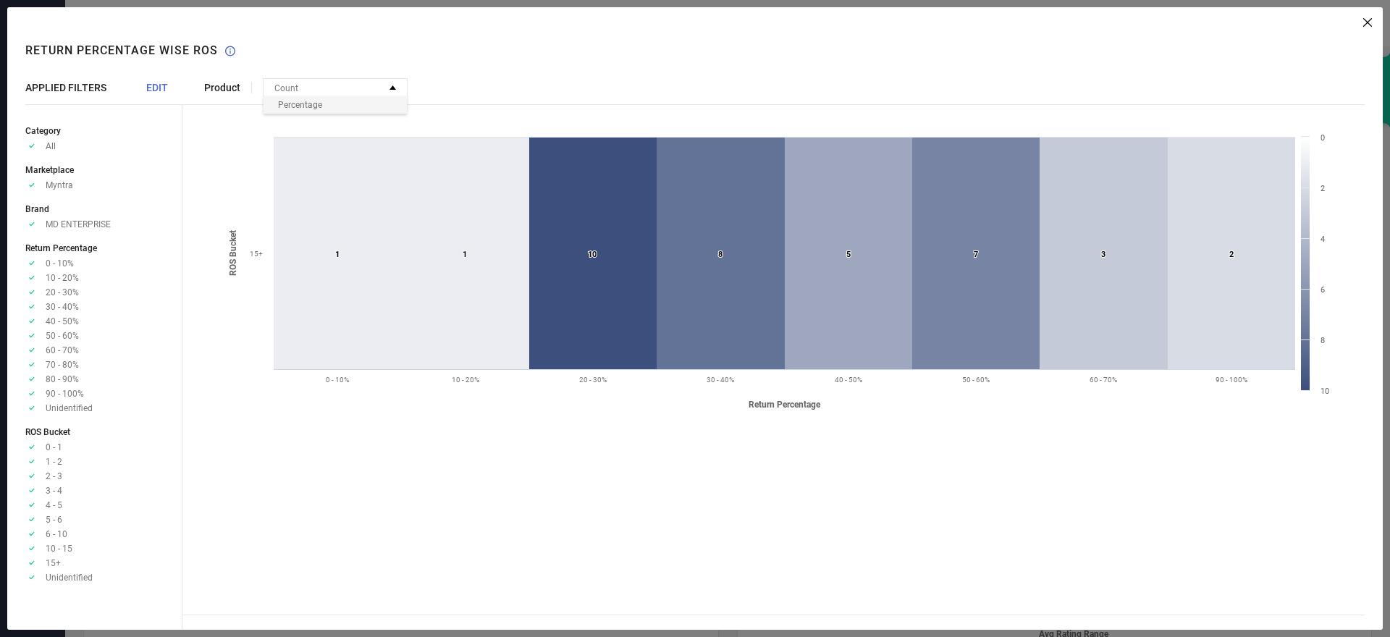
click at [332, 98] on div "Percentage" at bounding box center [334, 104] width 143 height 17
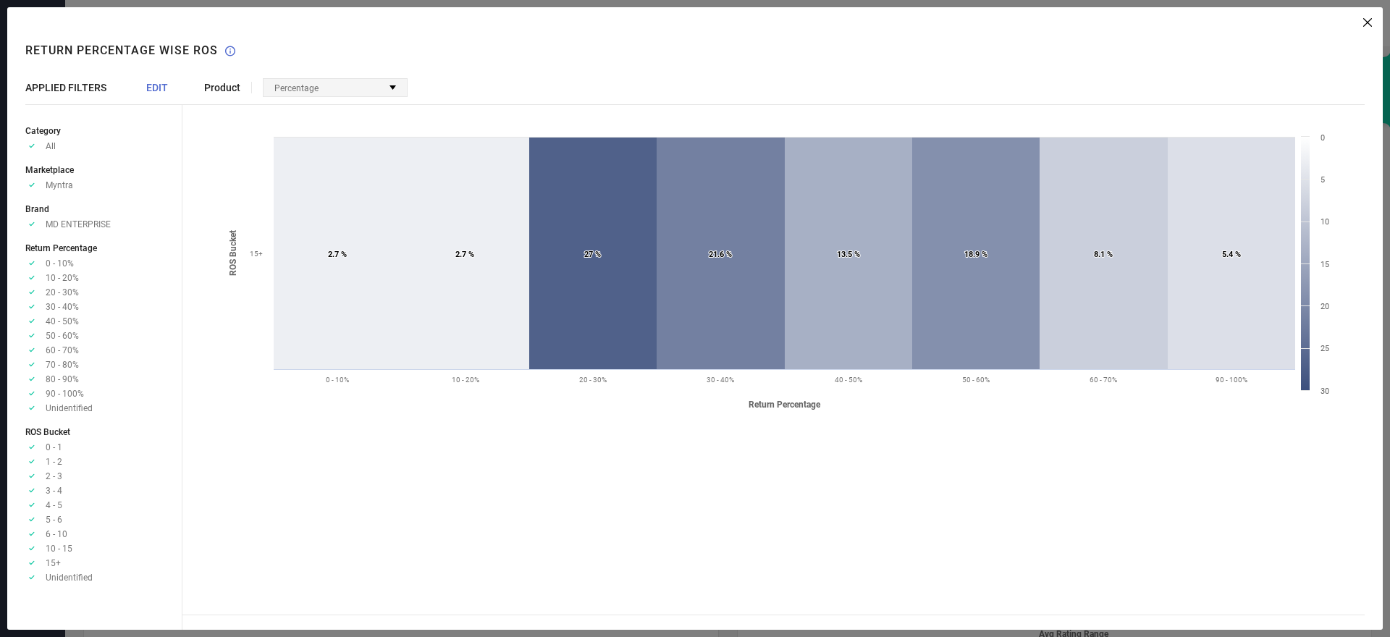
click at [318, 92] on div "Percentage" at bounding box center [299, 87] width 51 height 15
click at [309, 101] on div "Count" at bounding box center [334, 104] width 143 height 17
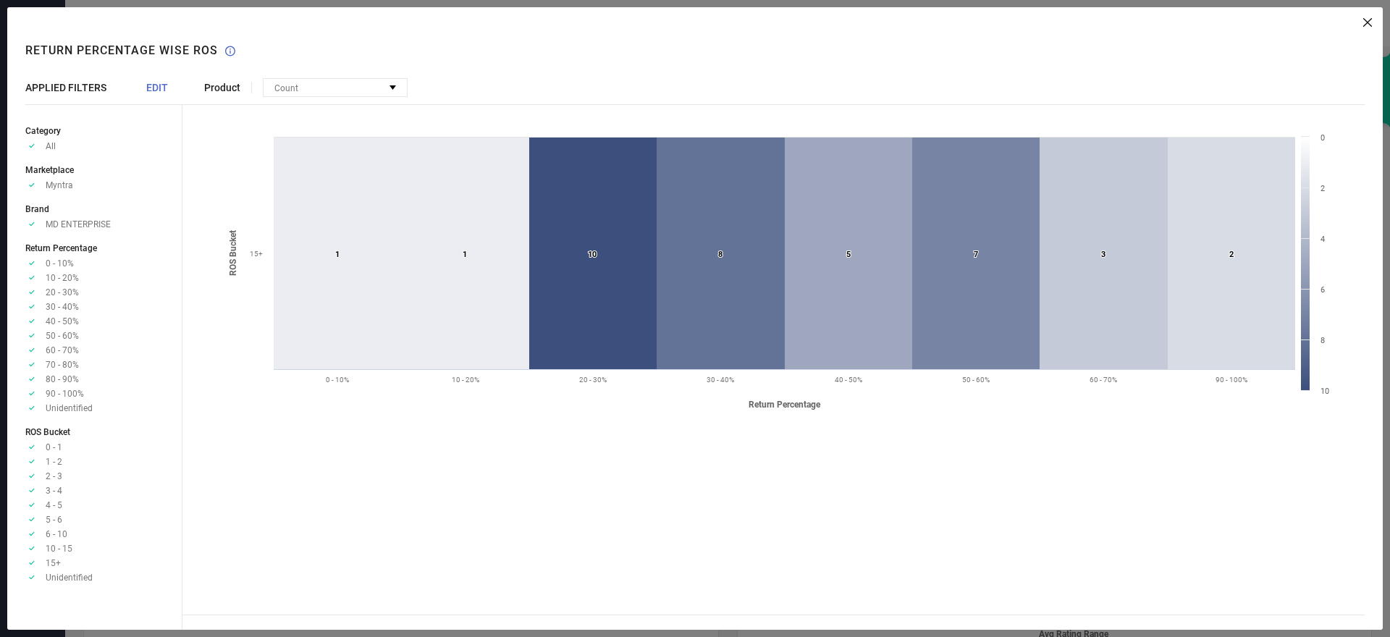
click at [227, 92] on span "Product" at bounding box center [222, 88] width 36 height 12
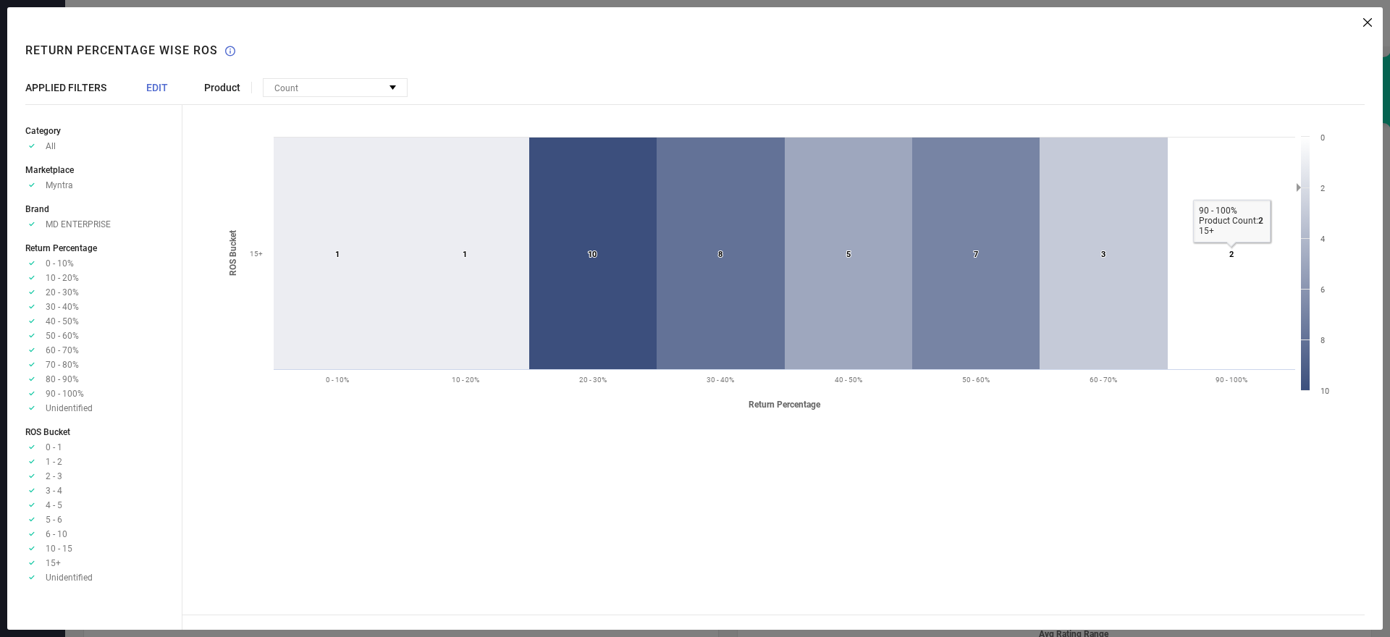
click at [1172, 333] on icon at bounding box center [1231, 254] width 127 height 232
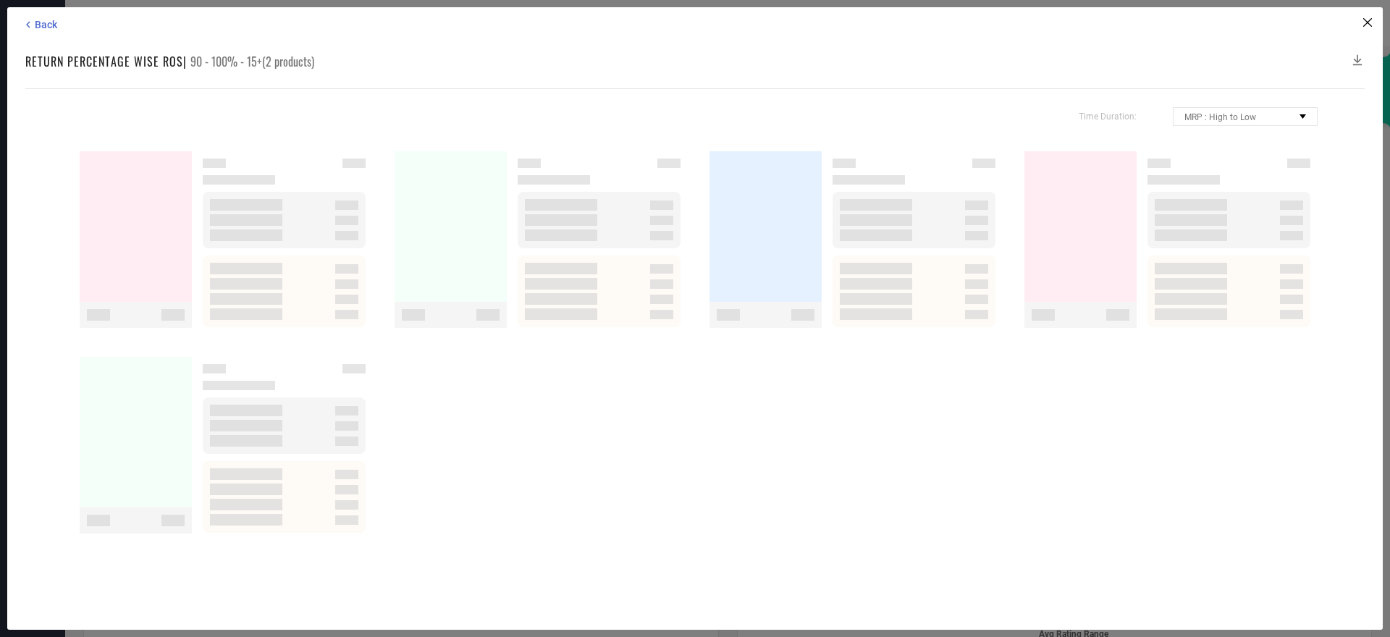
click at [1170, 332] on div "Loading... Loading..." at bounding box center [1167, 239] width 300 height 191
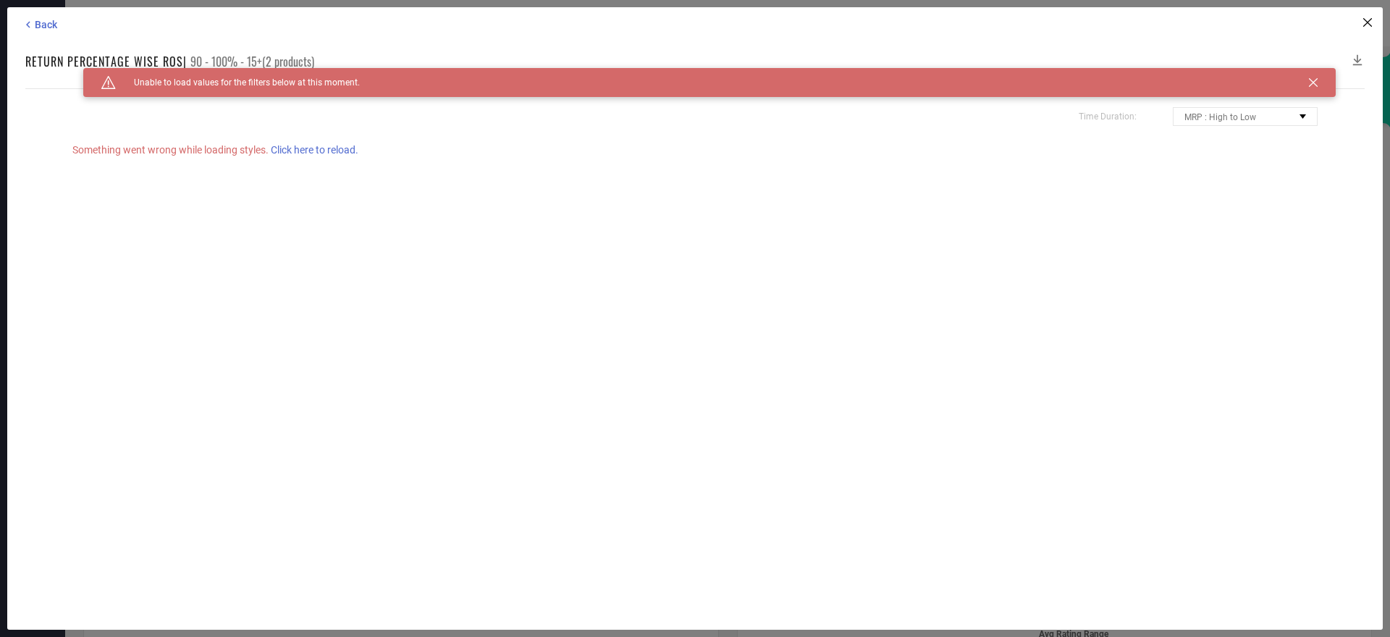
click at [305, 153] on span "Click here to reload." at bounding box center [315, 150] width 88 height 12
click at [306, 153] on span "Click here to reload." at bounding box center [315, 150] width 88 height 12
click at [1368, 23] on icon at bounding box center [1367, 22] width 9 height 9
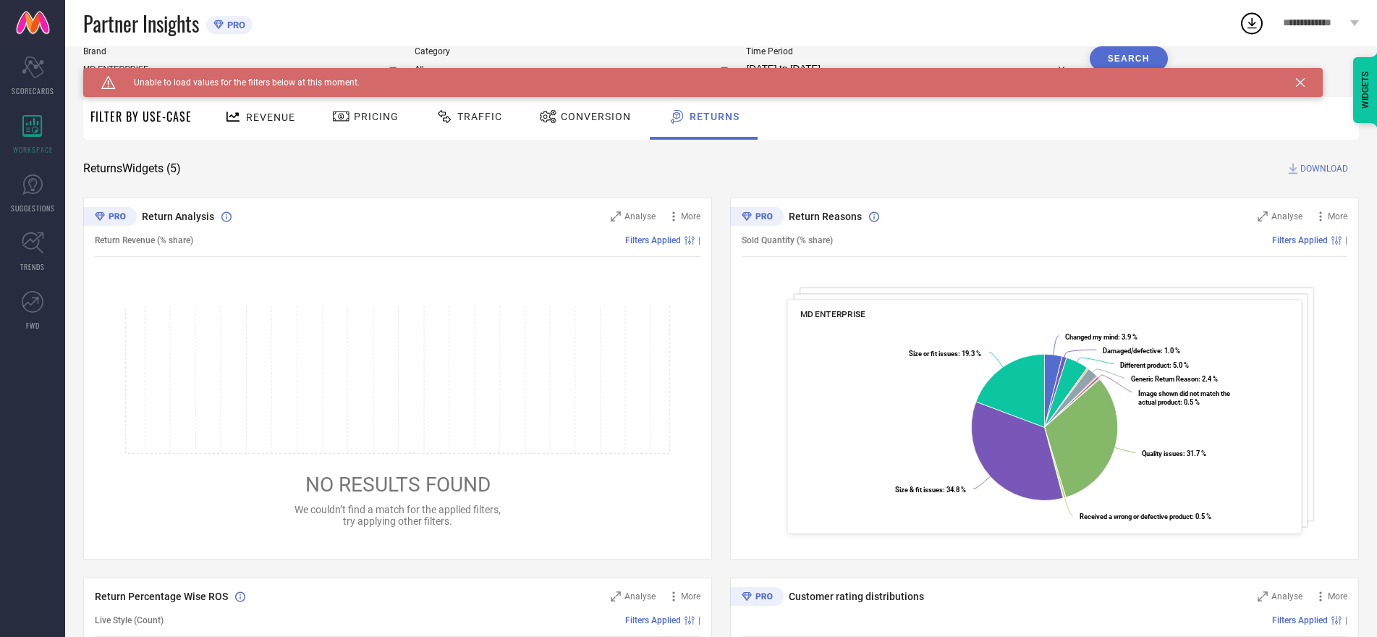
scroll to position [0, 0]
